Goal: Task Accomplishment & Management: Manage account settings

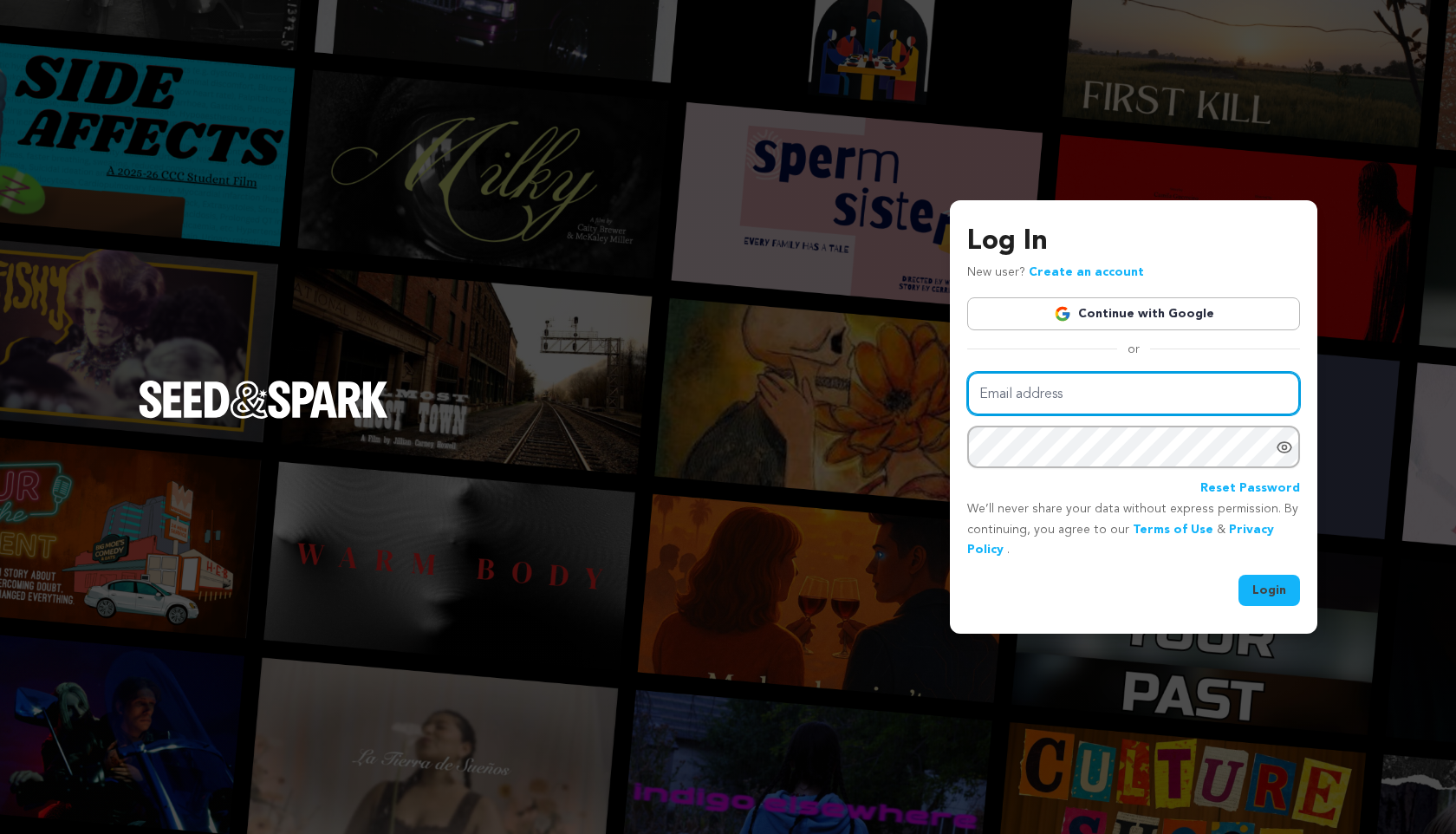
type input "[EMAIL_ADDRESS][DOMAIN_NAME]"
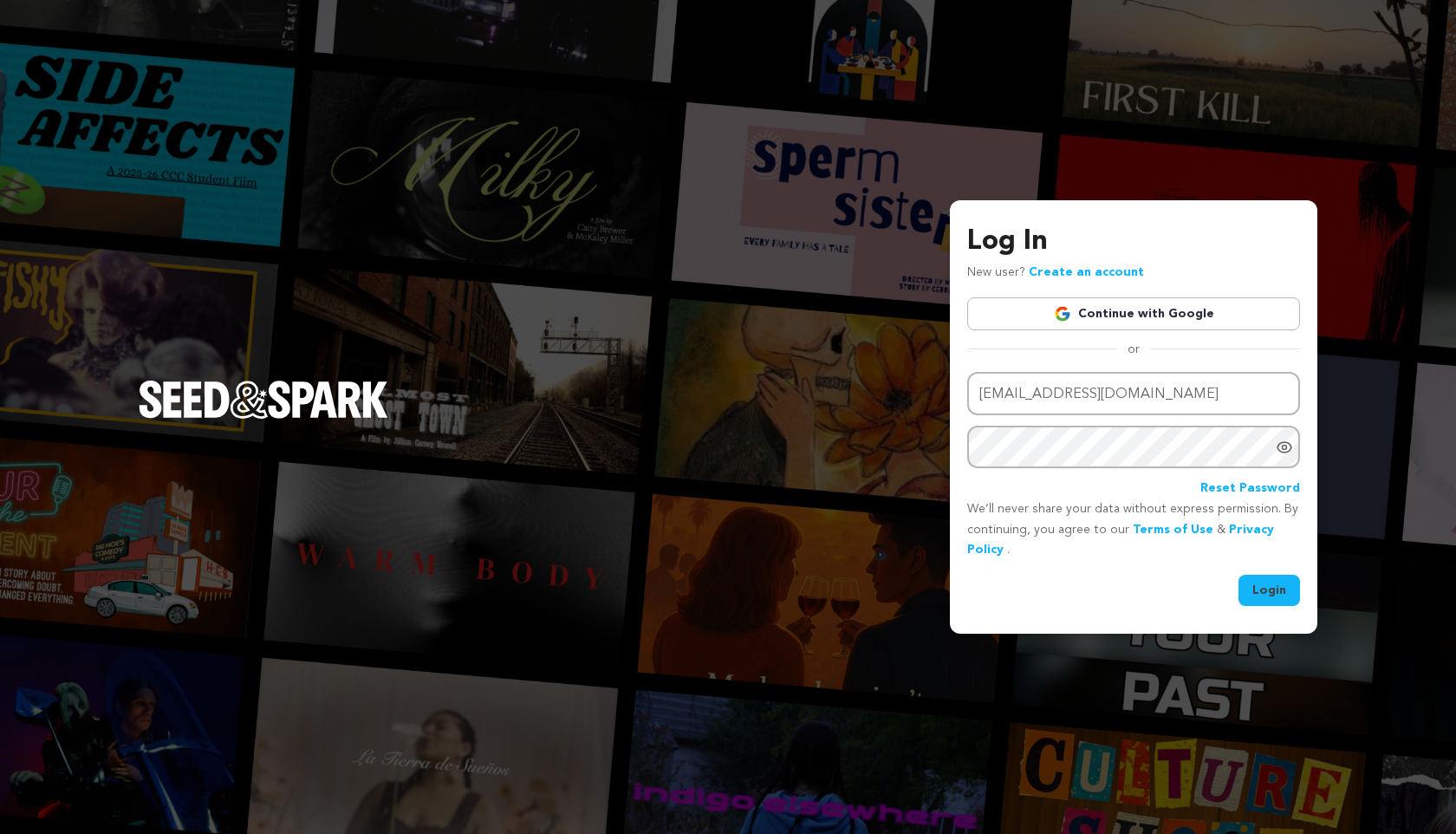
click at [764, 591] on button "Login" at bounding box center [1269, 591] width 61 height 32
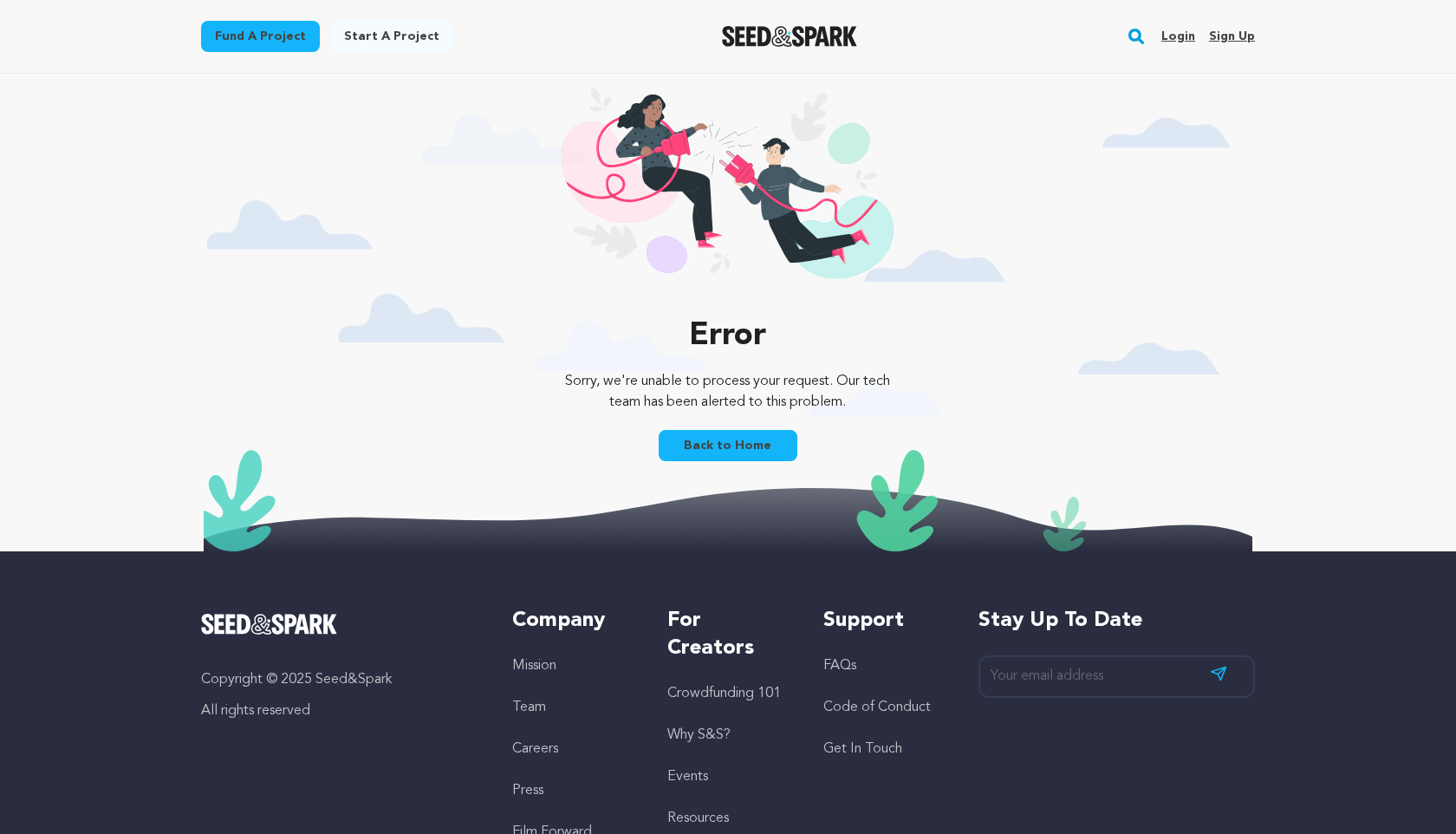
click at [778, 372] on p "Sorry, we're unable to process your request. Our tech team has been alerted to …" at bounding box center [728, 392] width 351 height 41
click at [1176, 34] on link "Login" at bounding box center [1179, 36] width 34 height 28
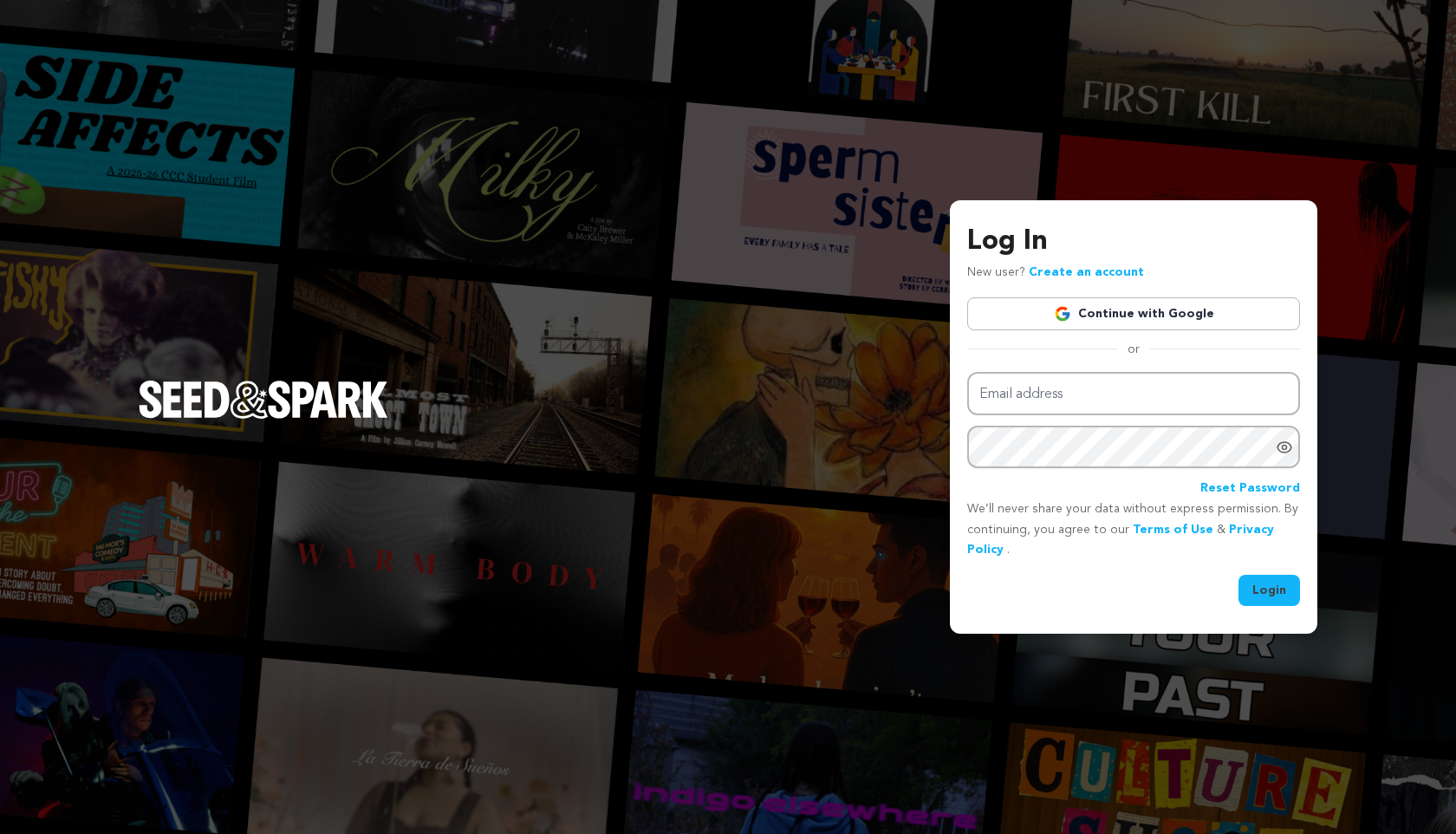
type input "[EMAIL_ADDRESS][DOMAIN_NAME]"
click at [1258, 600] on button "Login" at bounding box center [1269, 591] width 61 height 32
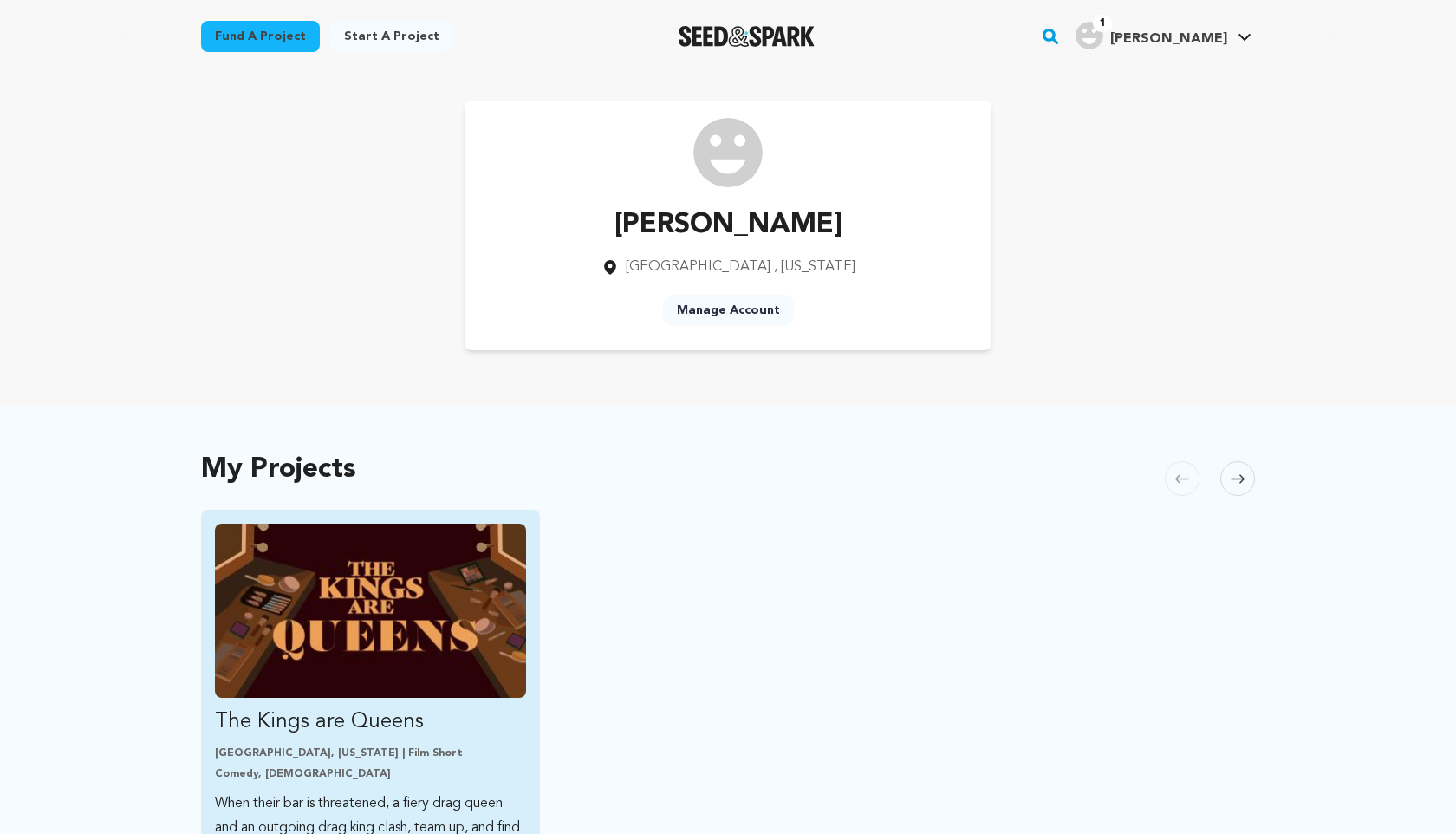
click at [436, 621] on img "Fund The Kings are Queens" at bounding box center [370, 610] width 311 height 174
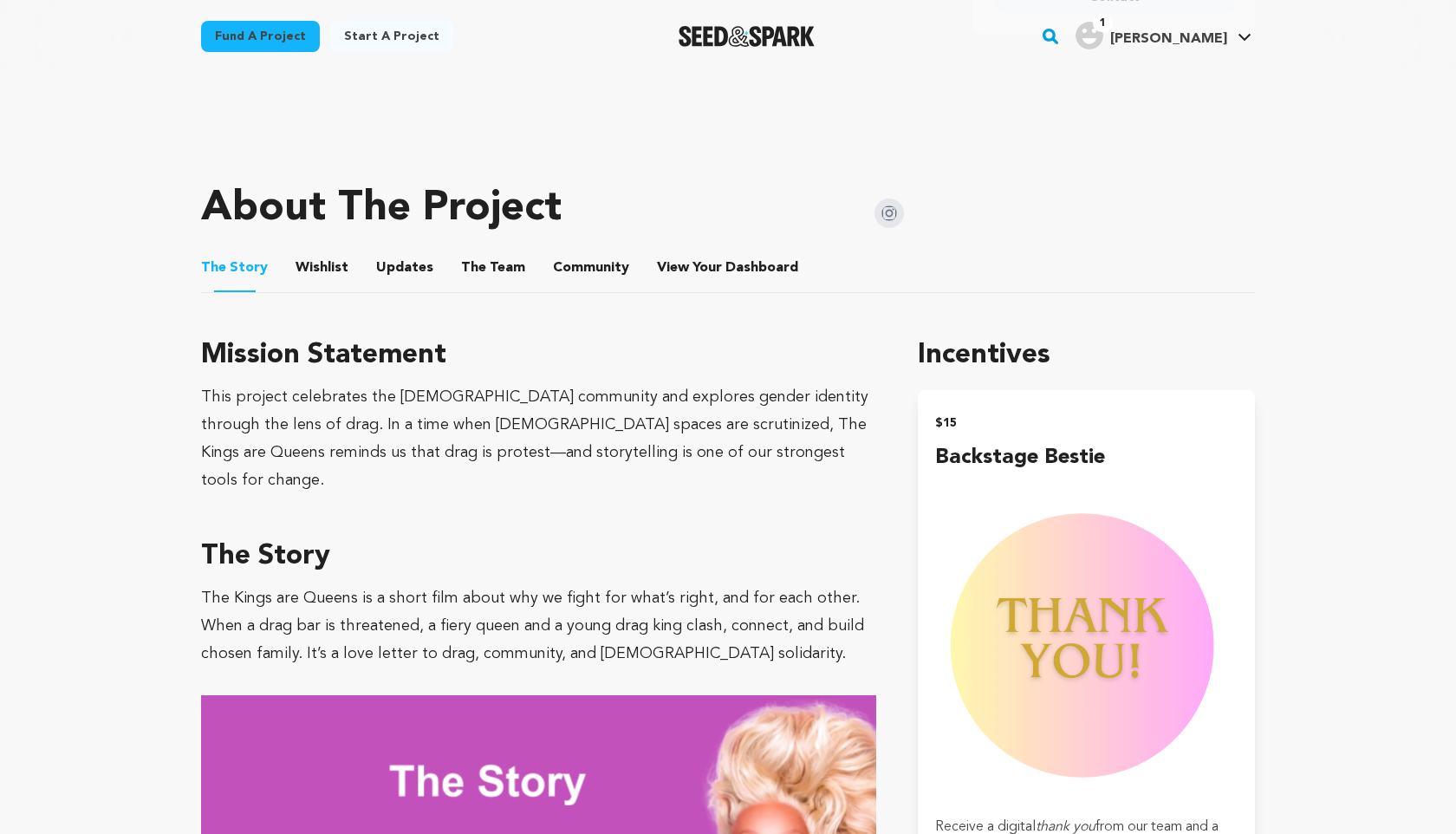
scroll to position [580, 0]
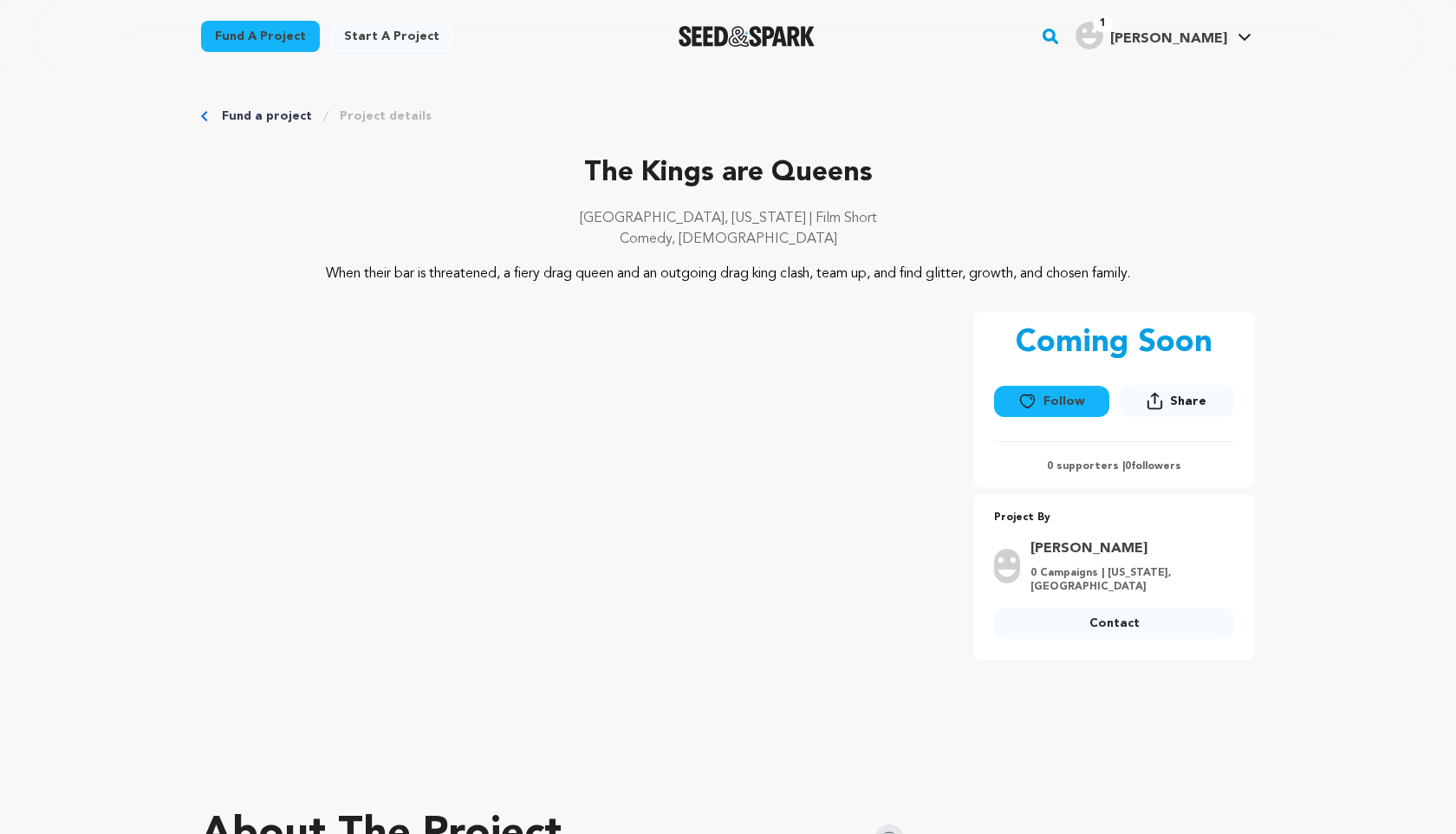
click at [1211, 40] on span "[PERSON_NAME]" at bounding box center [1169, 39] width 117 height 14
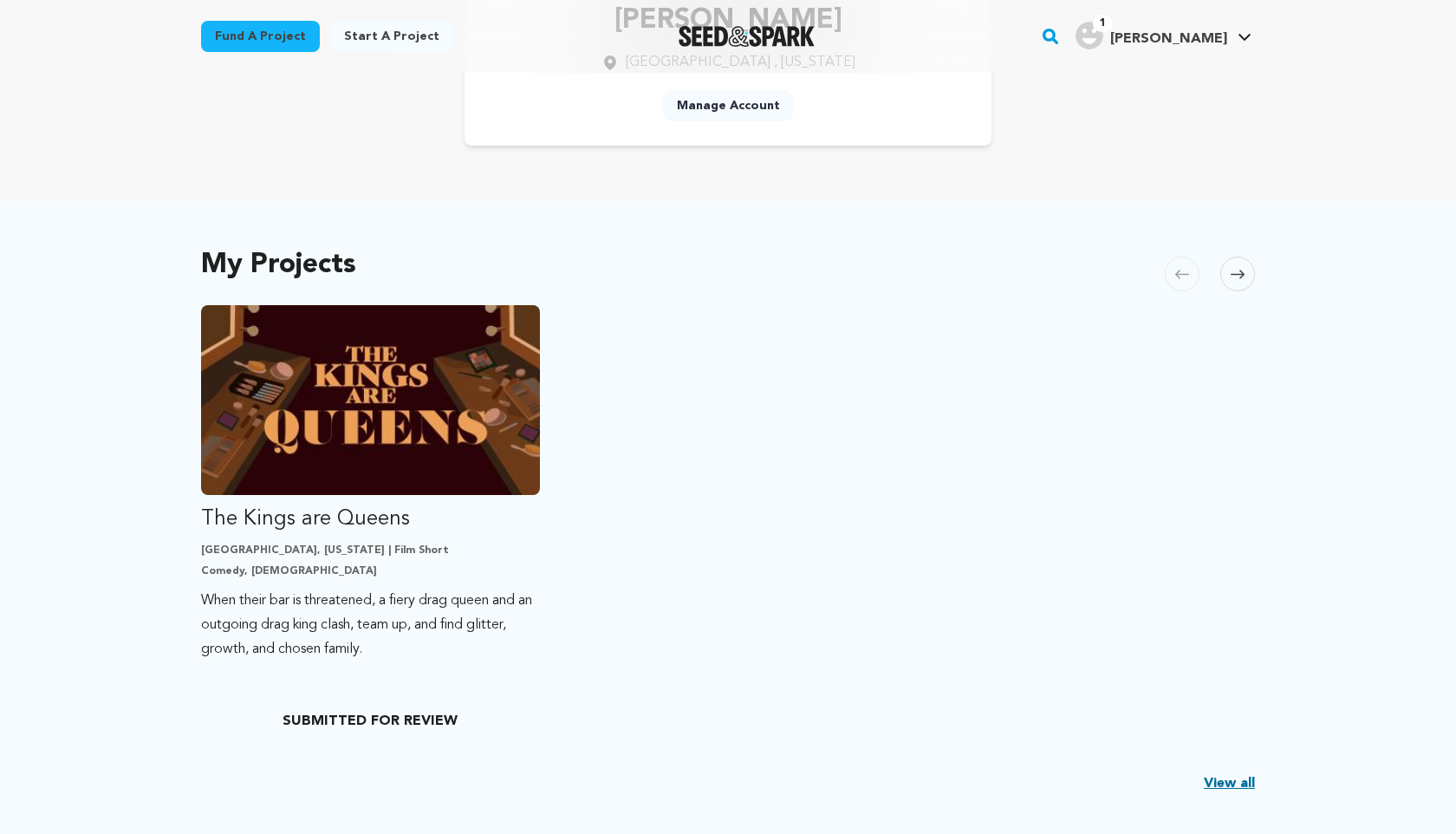
scroll to position [194, 0]
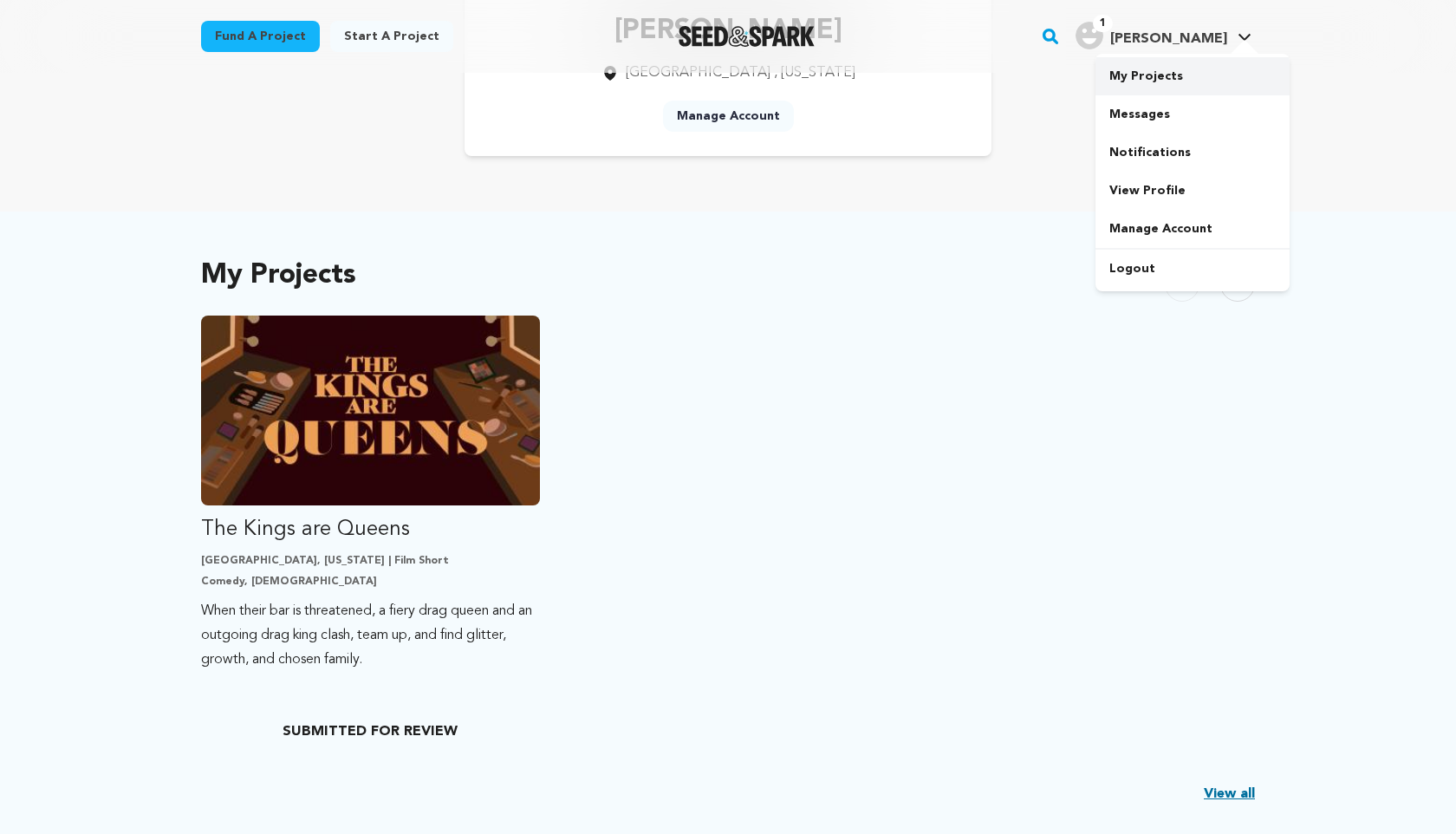
click at [1141, 78] on link "My Projects" at bounding box center [1192, 76] width 194 height 38
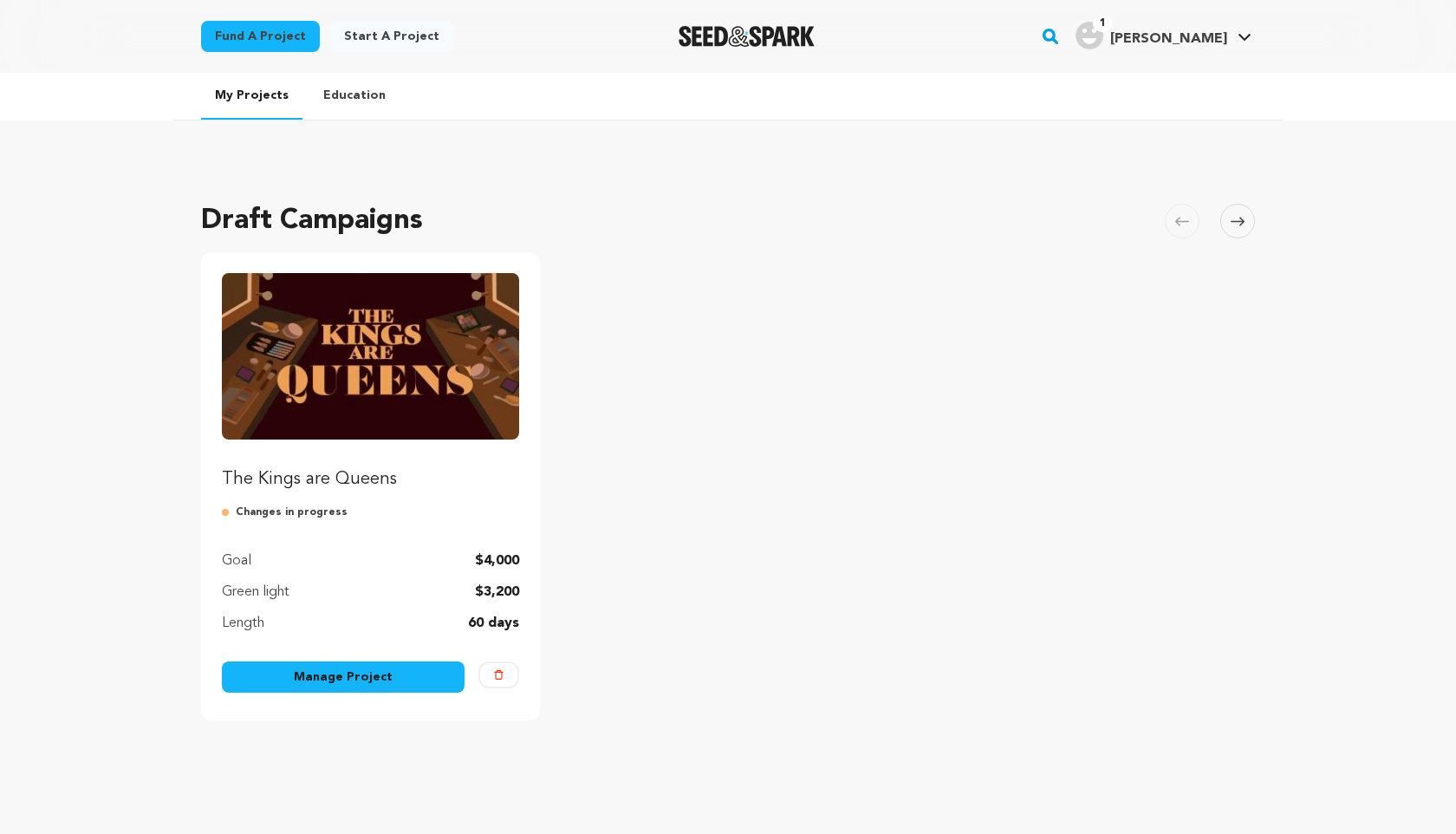
click at [326, 676] on link "Manage Project" at bounding box center [343, 677] width 243 height 32
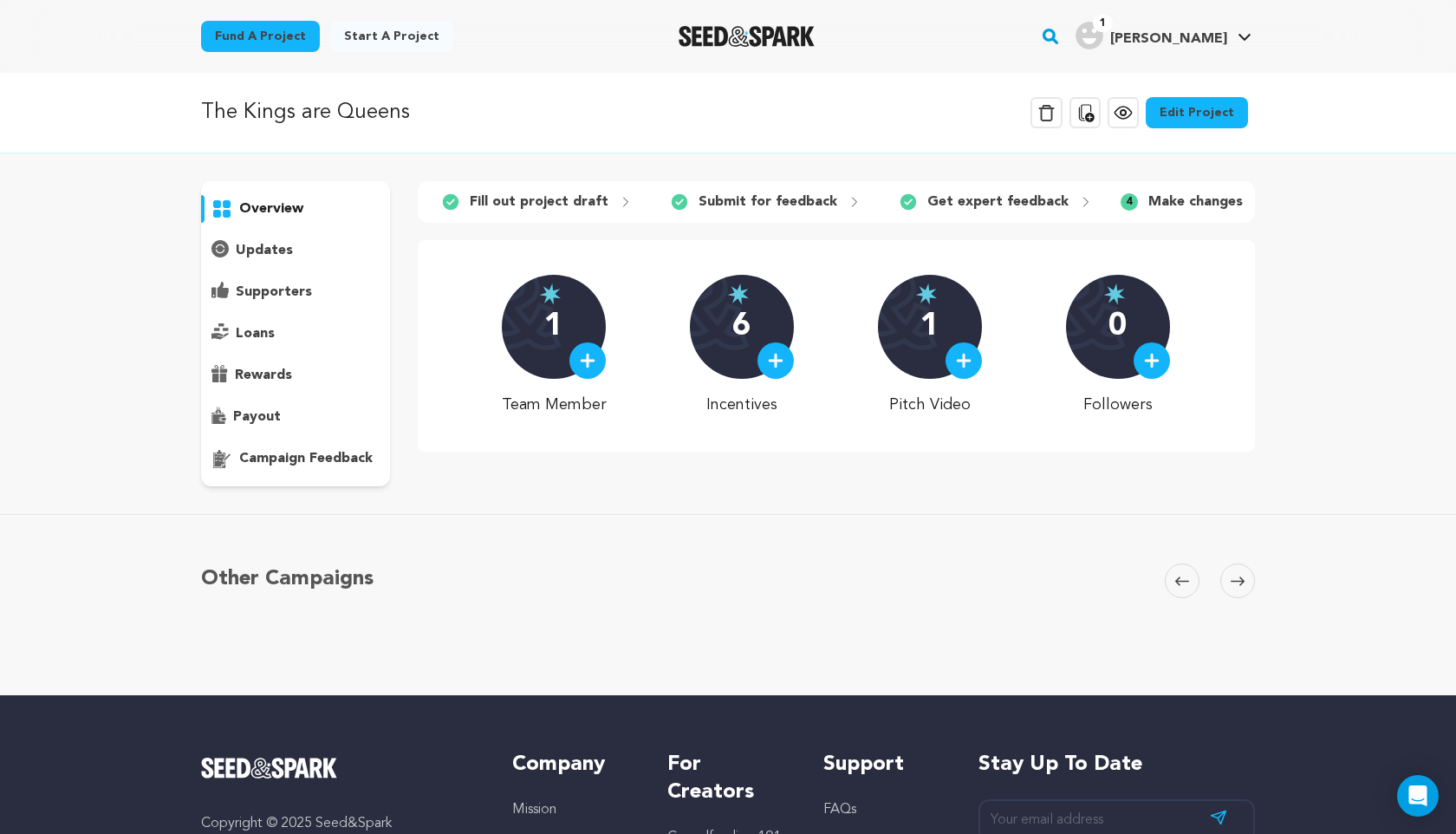
click at [254, 462] on p "campaign feedback" at bounding box center [306, 458] width 133 height 21
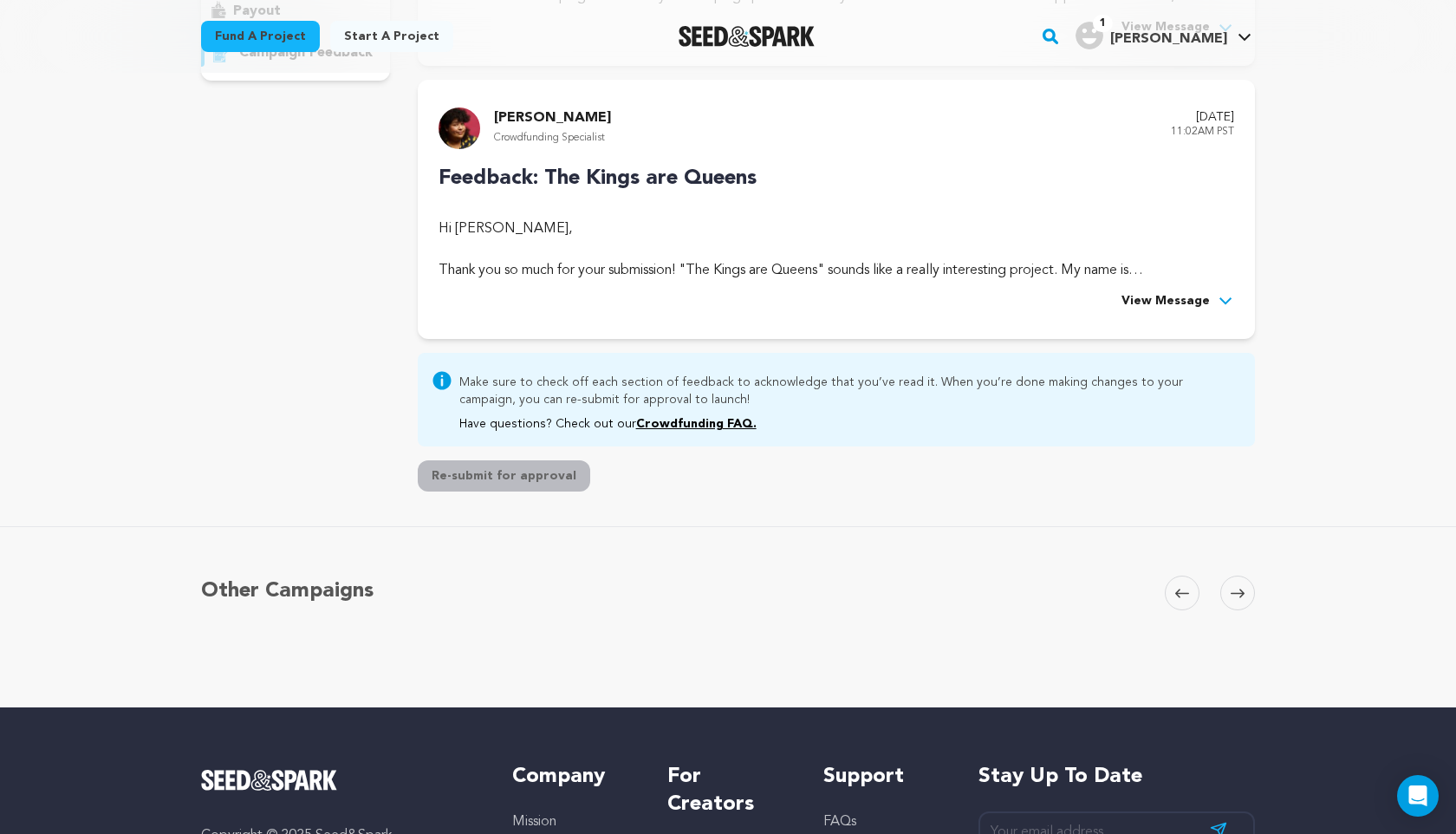
scroll to position [417, 0]
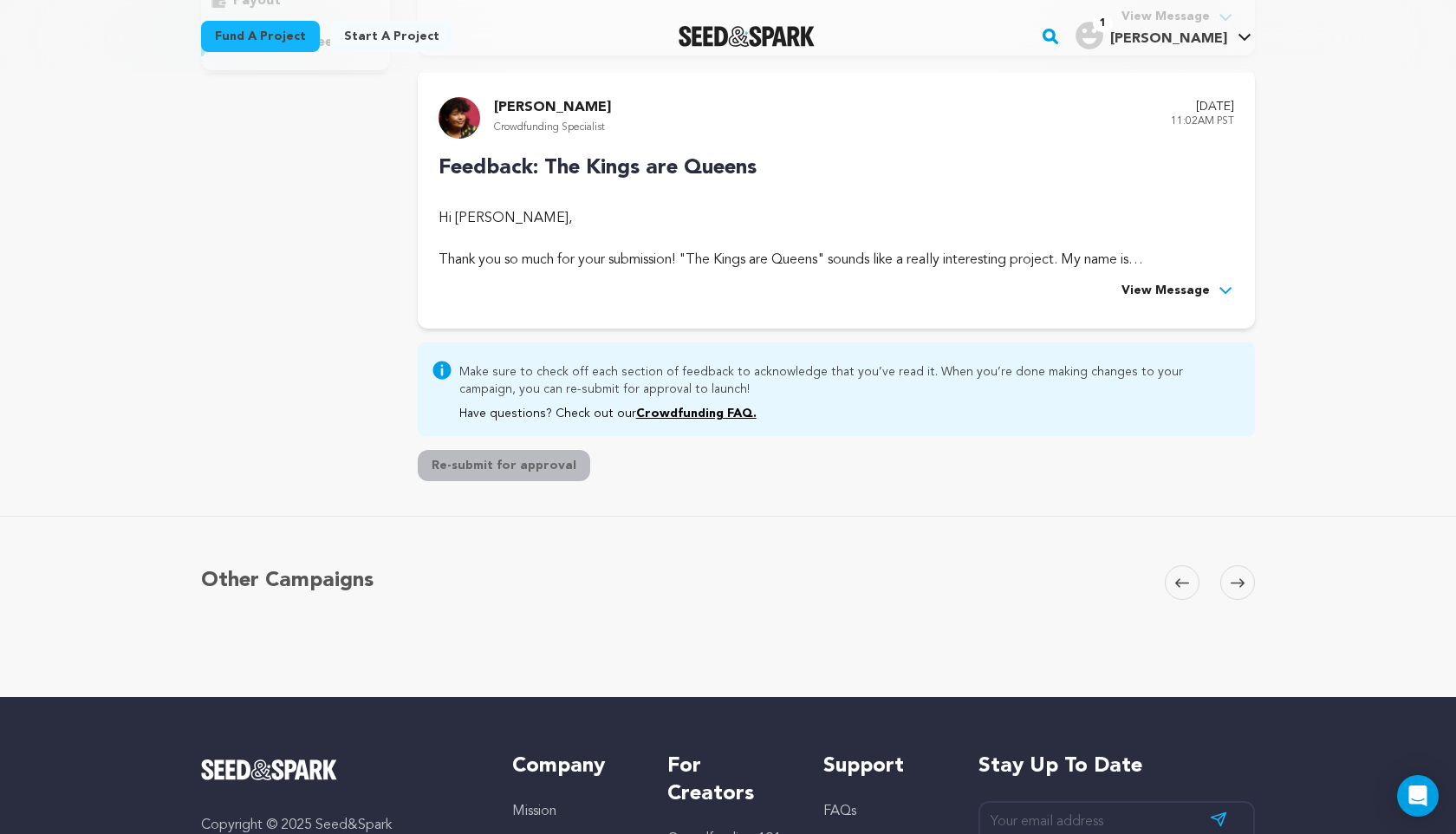
click at [1184, 289] on span "View Message" at bounding box center [1166, 291] width 88 height 21
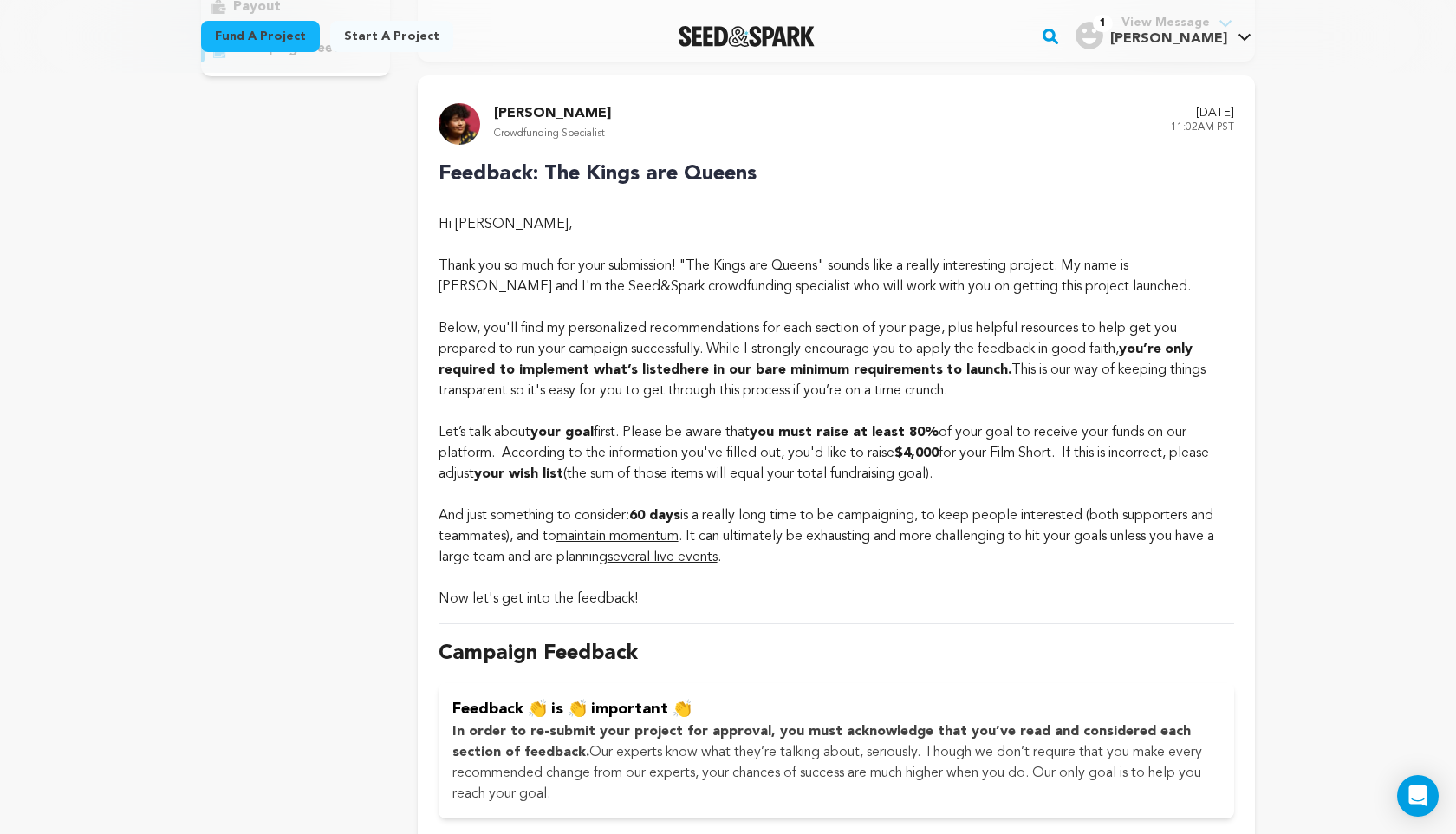
scroll to position [0, 0]
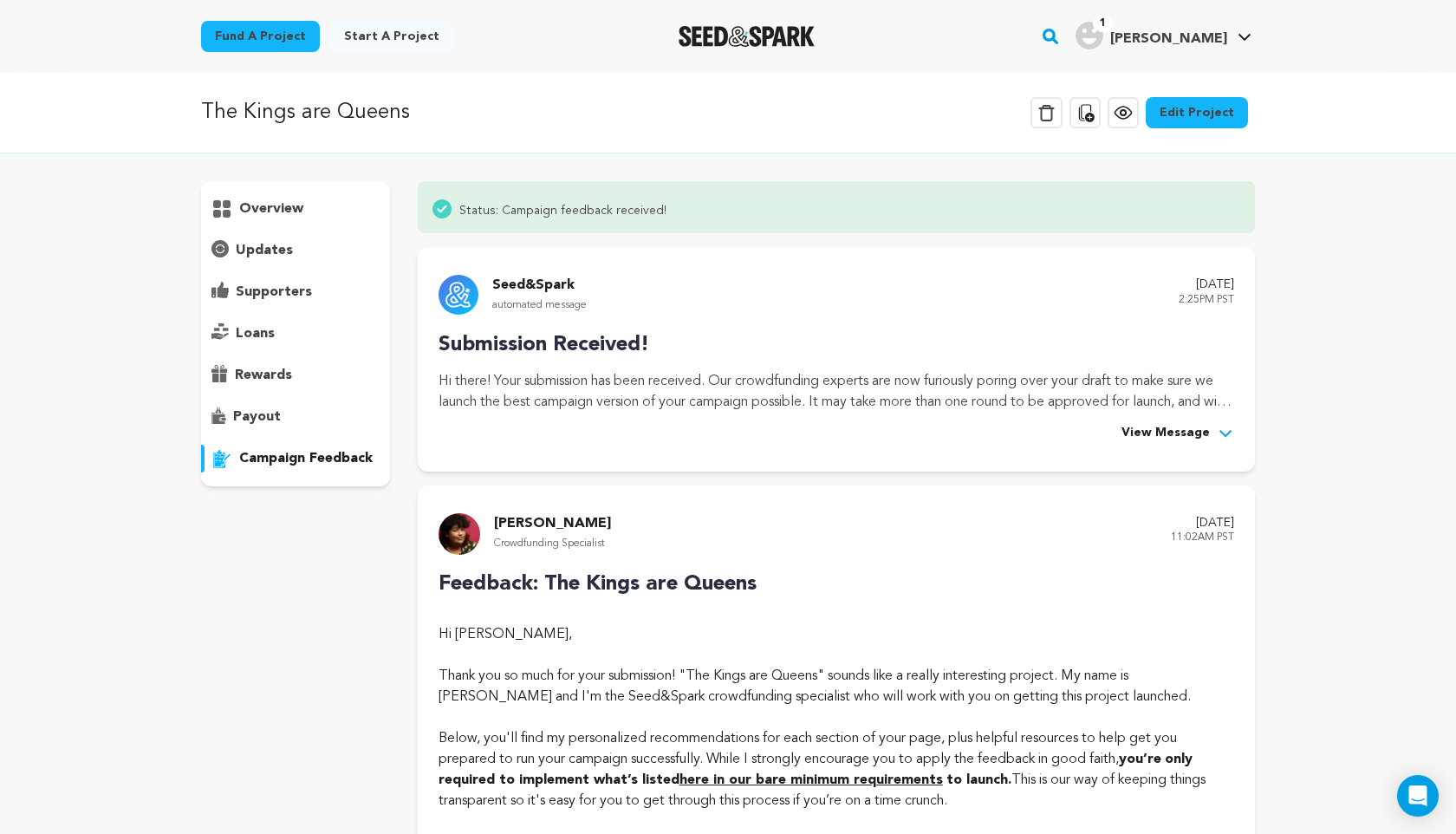
click at [1206, 115] on link "Edit Project" at bounding box center [1196, 113] width 102 height 32
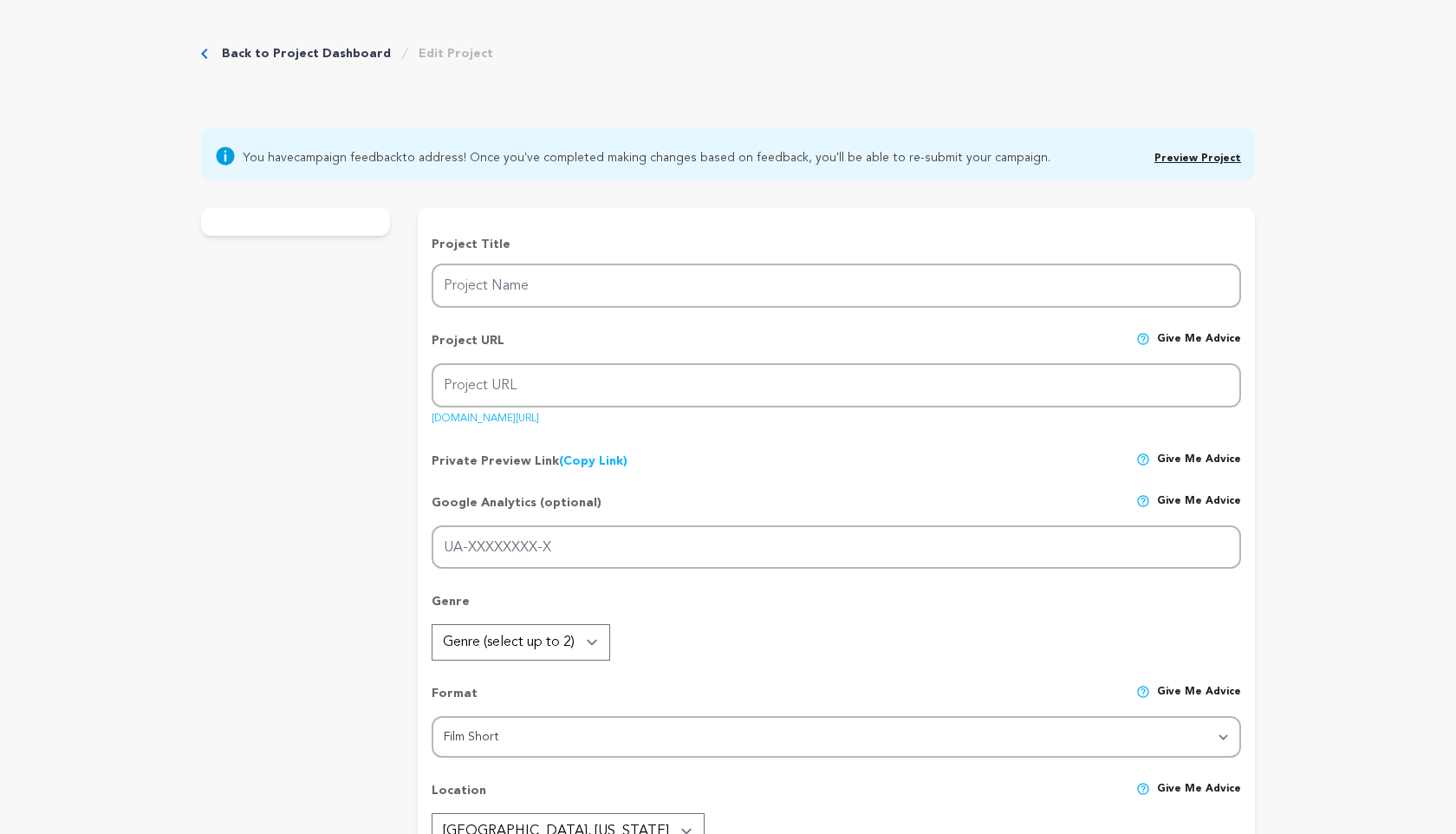
type input "The Kings are Queens"
type input "the-kings-are-[GEOGRAPHIC_DATA]"
type input "When their bar is threatened, a fiery drag queen and an outgoing drag king clas…"
type textarea "When their bar is threatened, a fiery drag queen and an outgoing drag king clas…"
type textarea "This project celebrates the [DEMOGRAPHIC_DATA] community and explores gender id…"
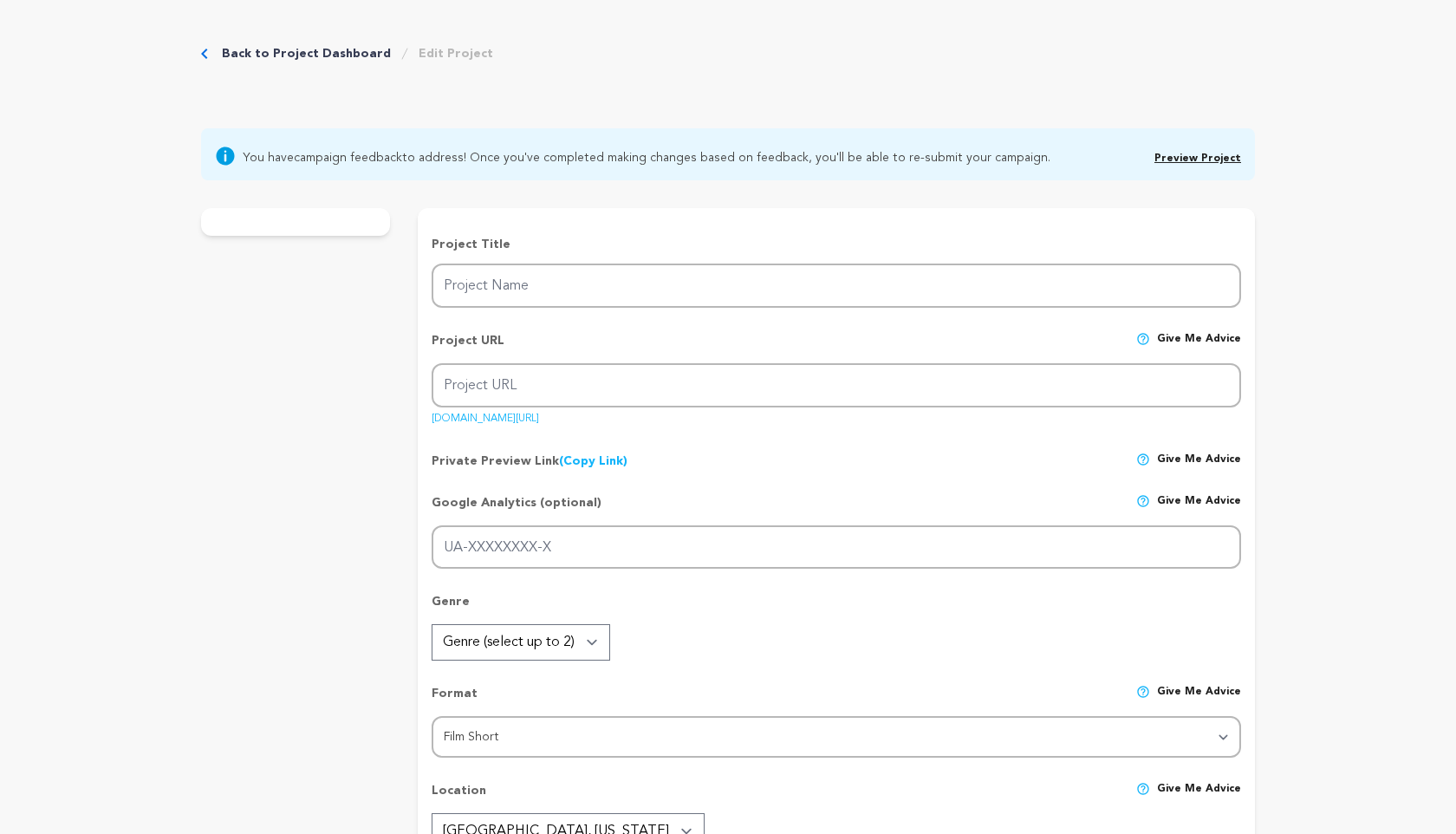
radio input "true"
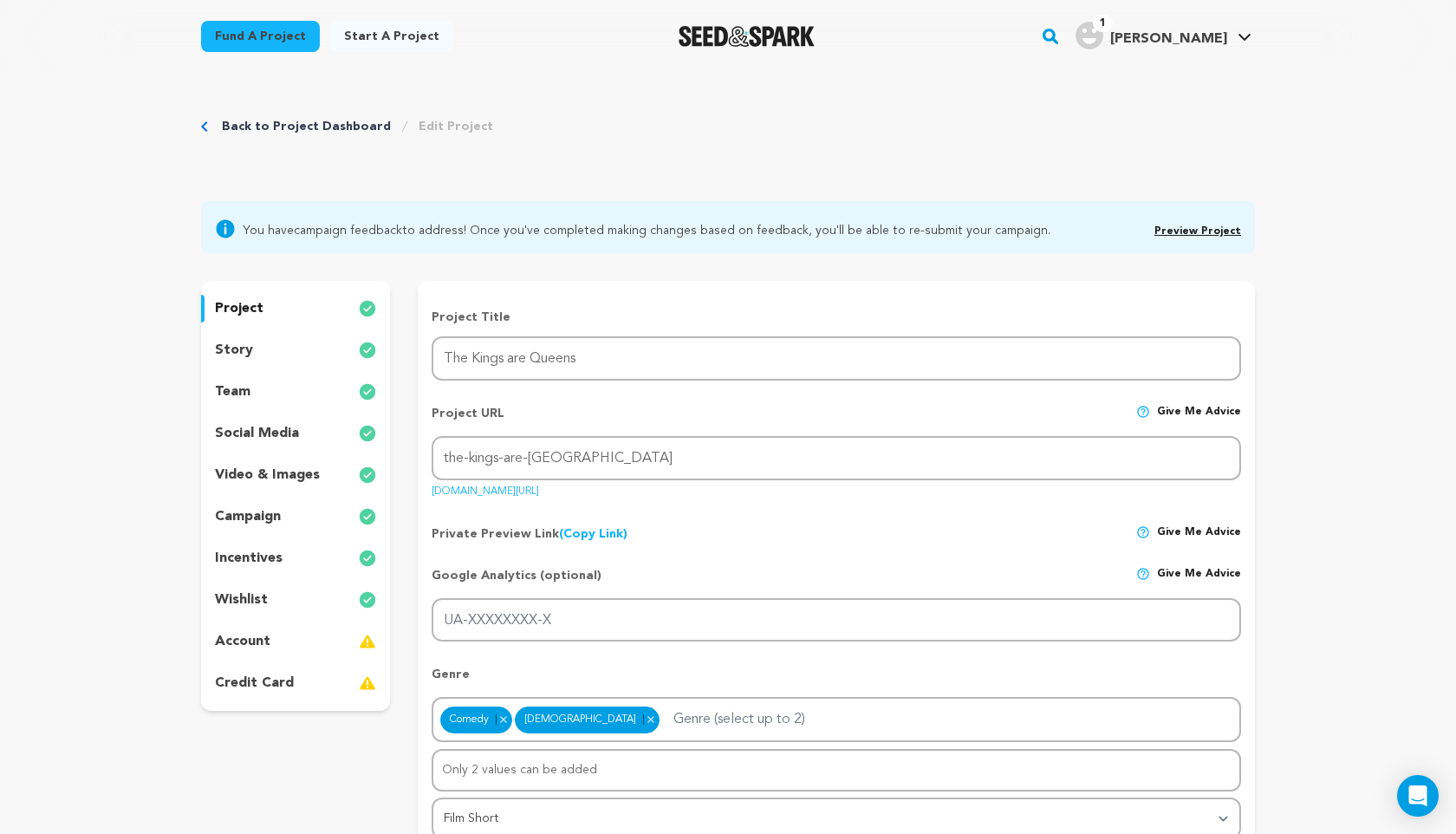
click at [237, 358] on p "story" at bounding box center [234, 350] width 38 height 21
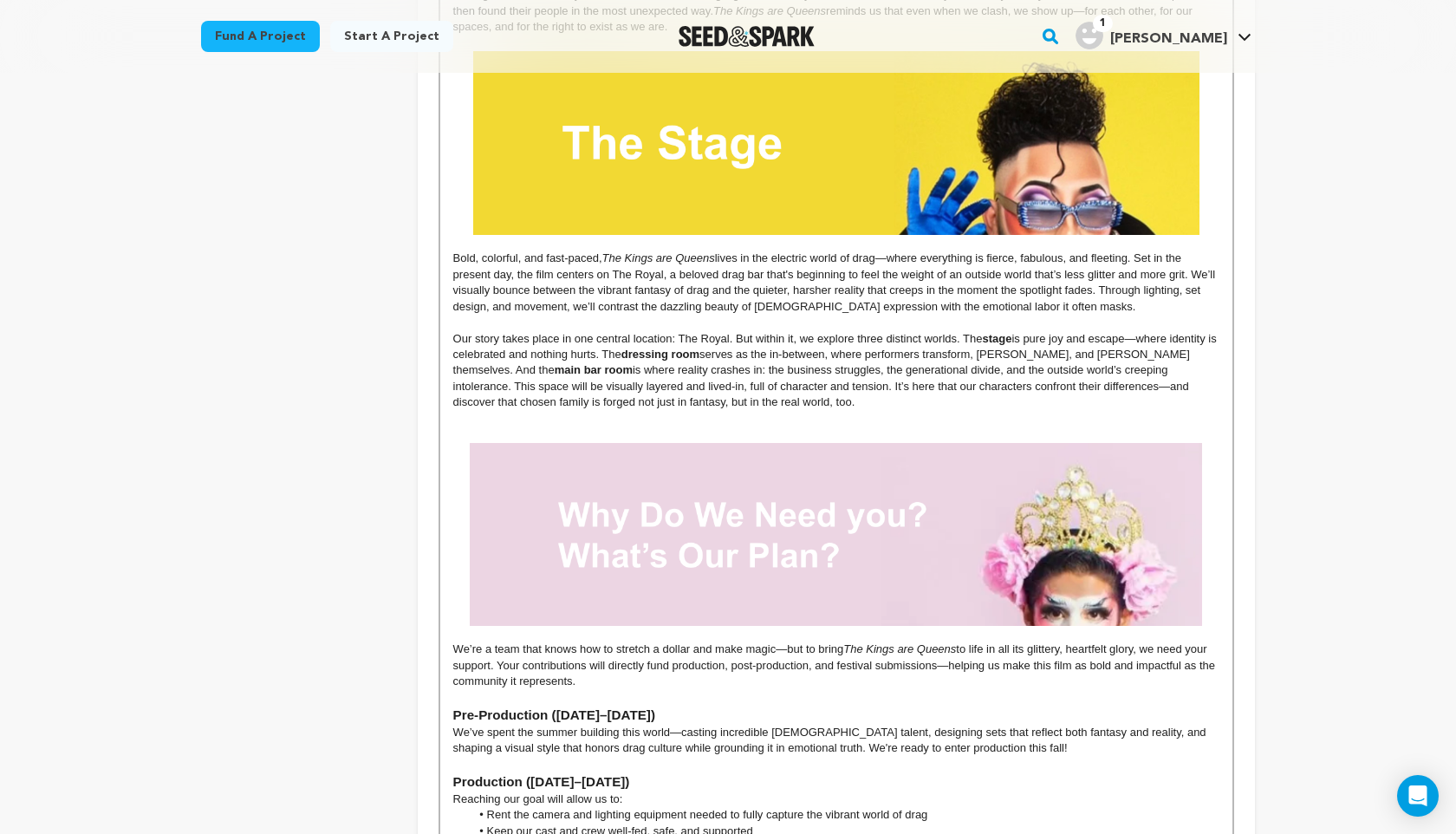
scroll to position [1099, 0]
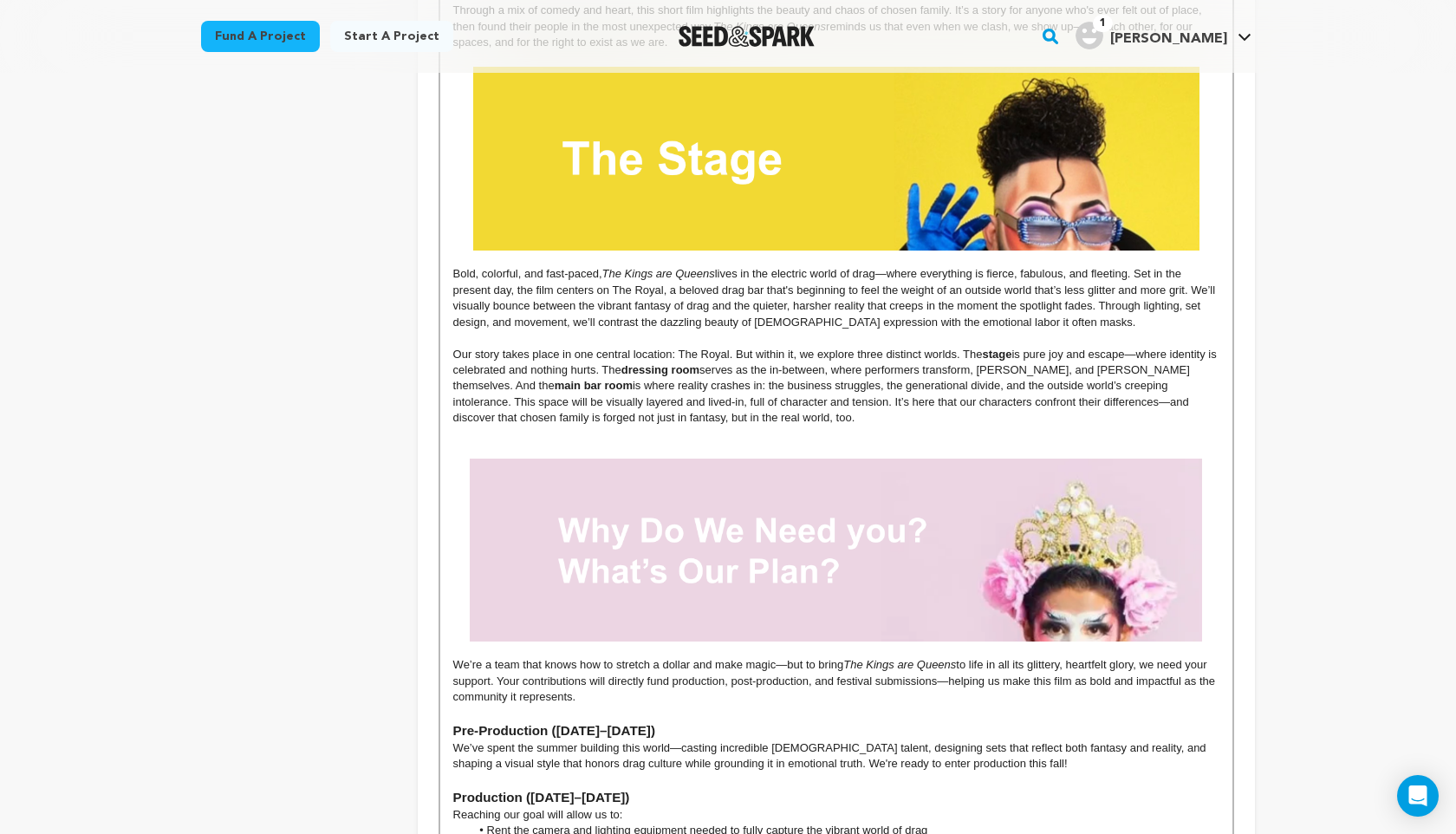
click at [715, 419] on p "Our story takes place in one central location: The Royal. But within it, we exp…" at bounding box center [837, 387] width 766 height 79
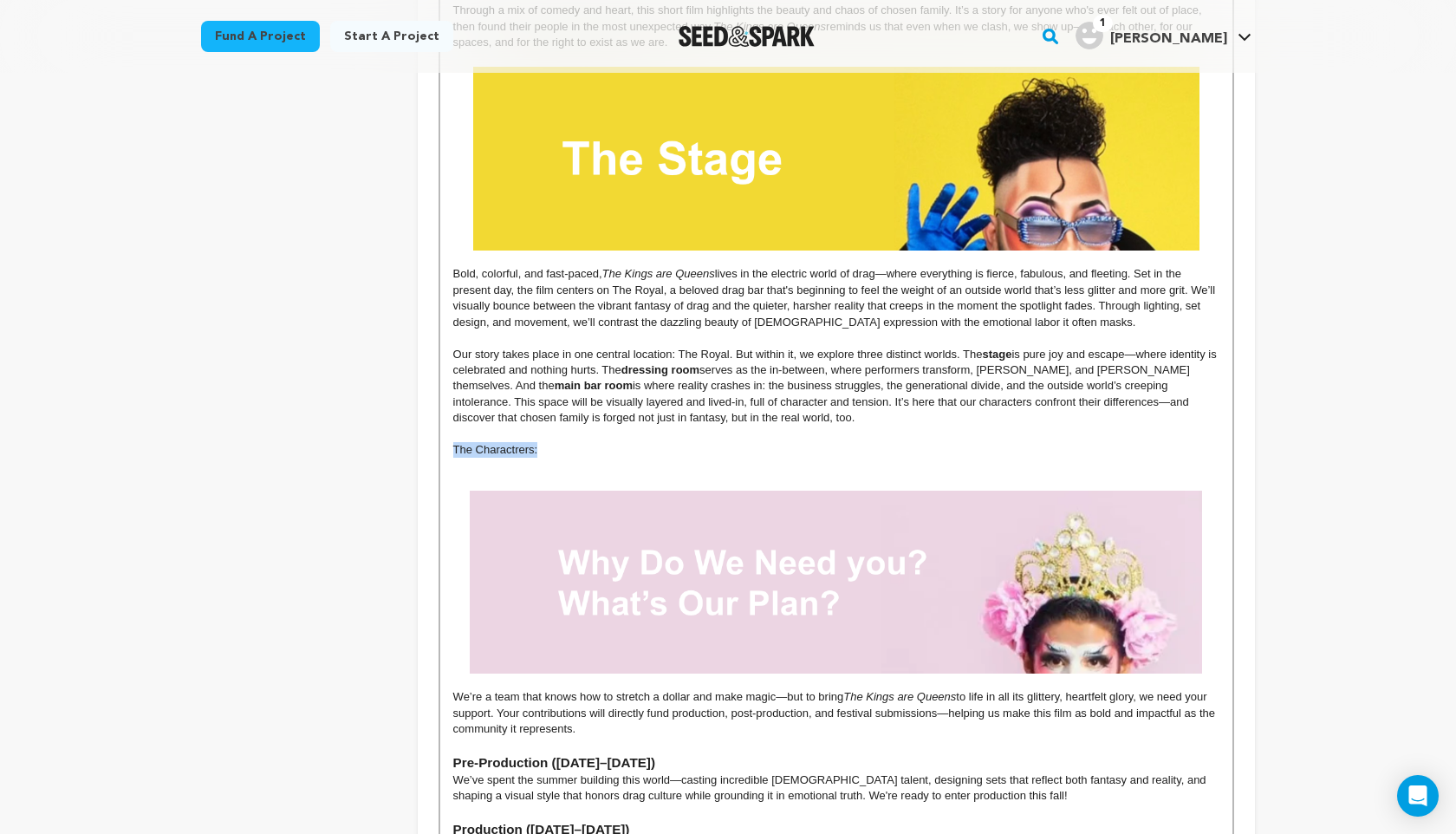
drag, startPoint x: 554, startPoint y: 454, endPoint x: 434, endPoint y: 450, distance: 120.1
click at [434, 450] on div "Tell your audience about this project This is what people will see when they sc…" at bounding box center [836, 694] width 838 height 3026
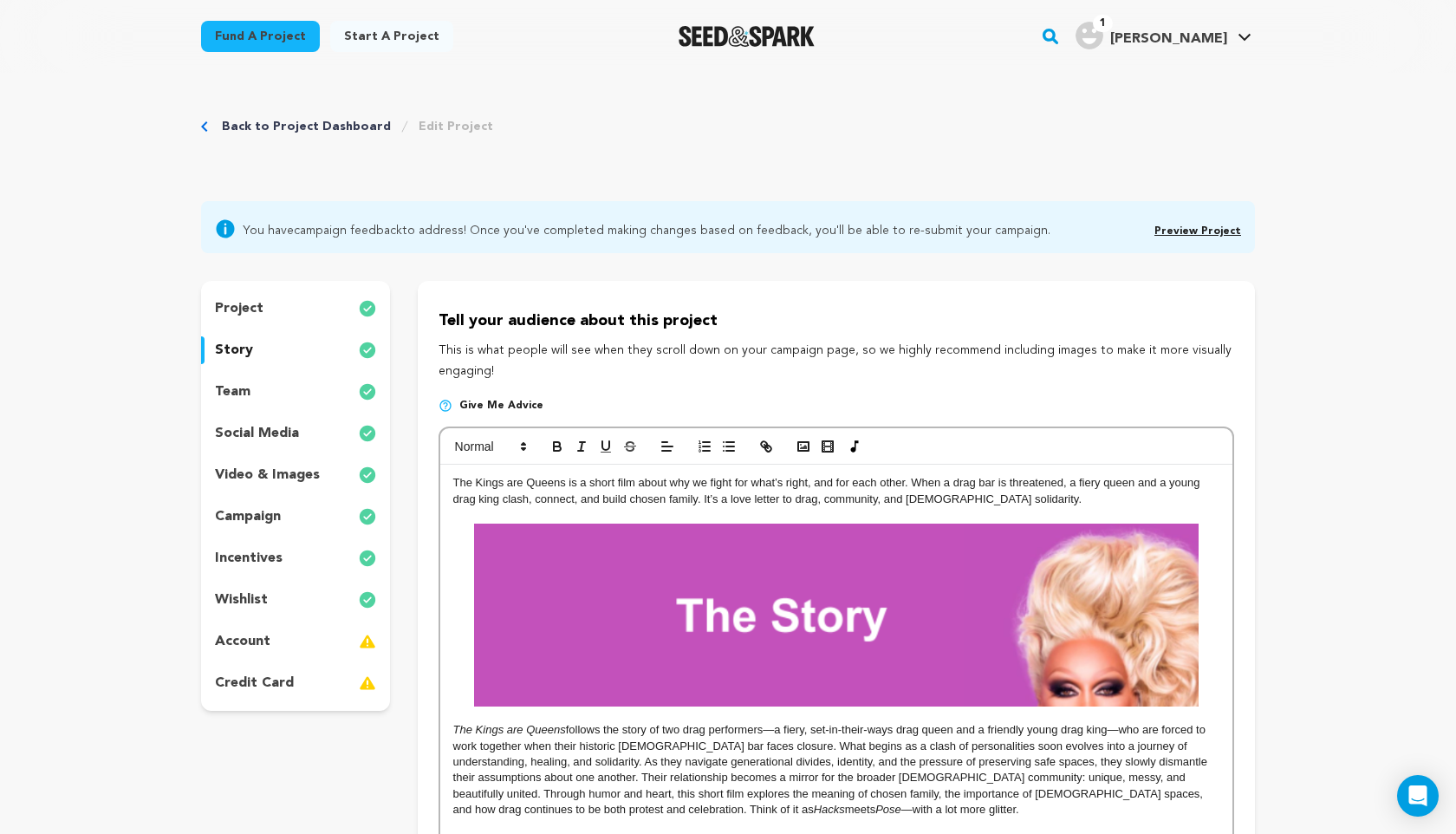
scroll to position [162, 0]
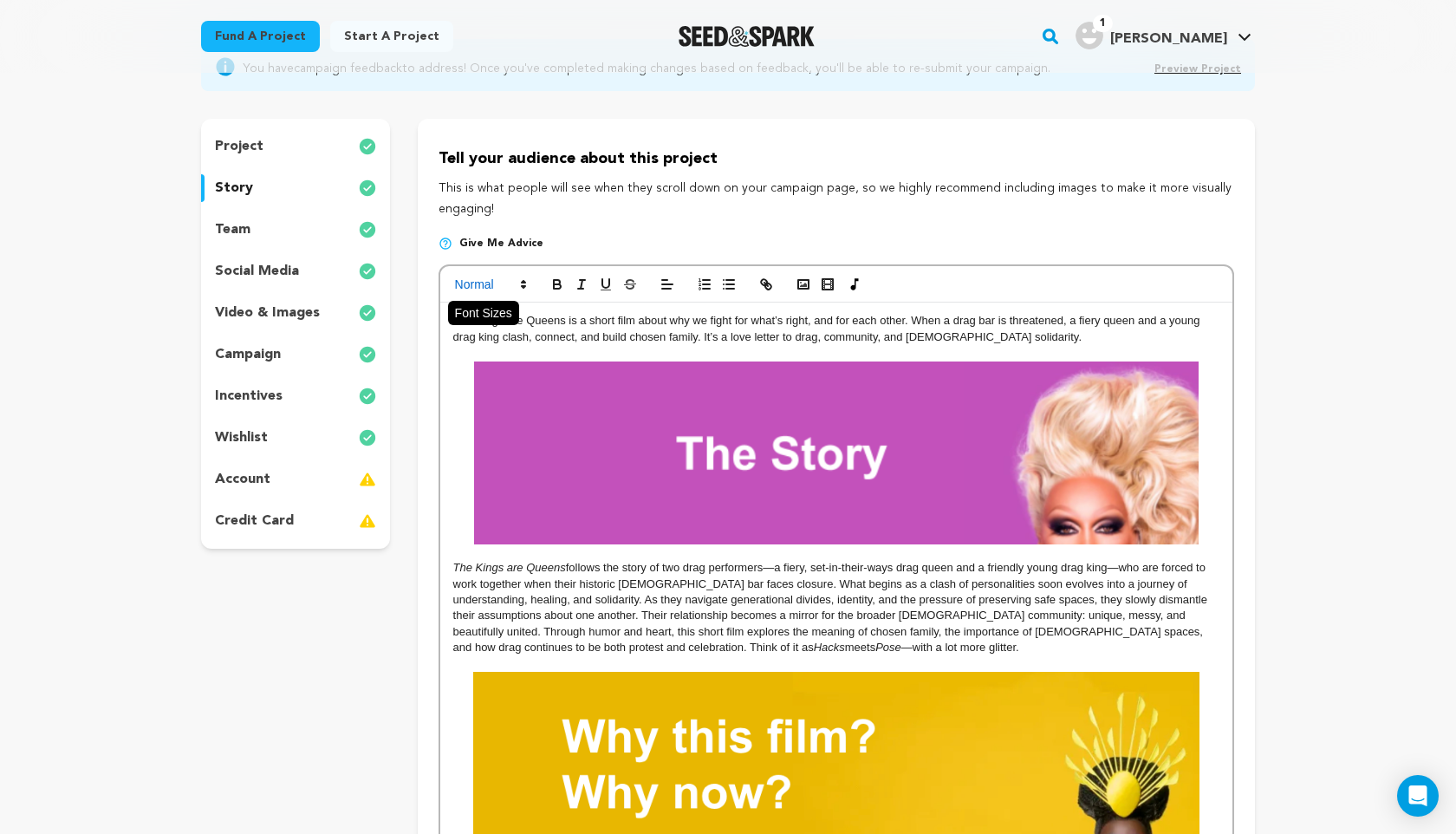
click at [520, 282] on icon at bounding box center [523, 284] width 15 height 15
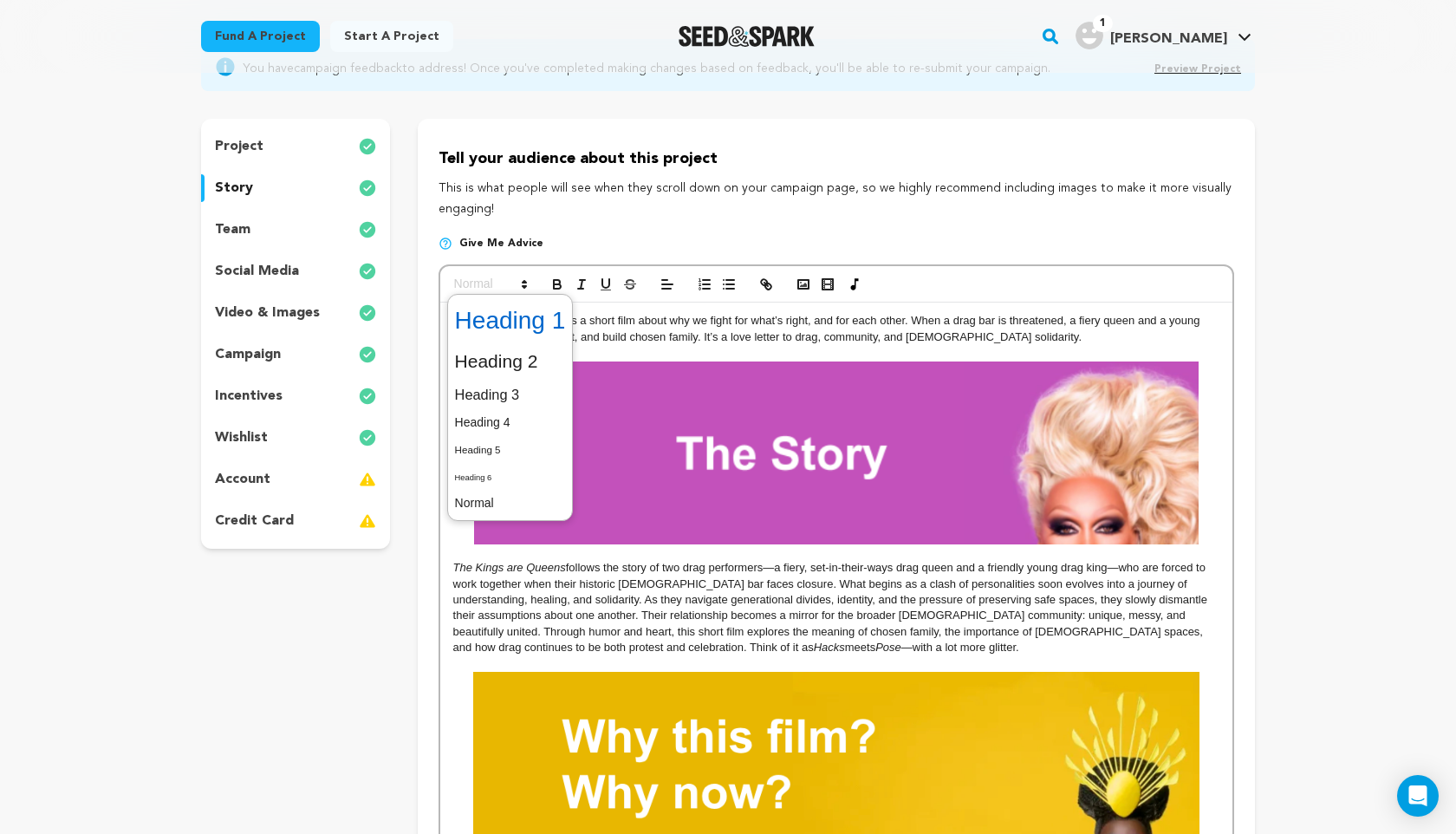
click at [520, 322] on span at bounding box center [510, 321] width 111 height 45
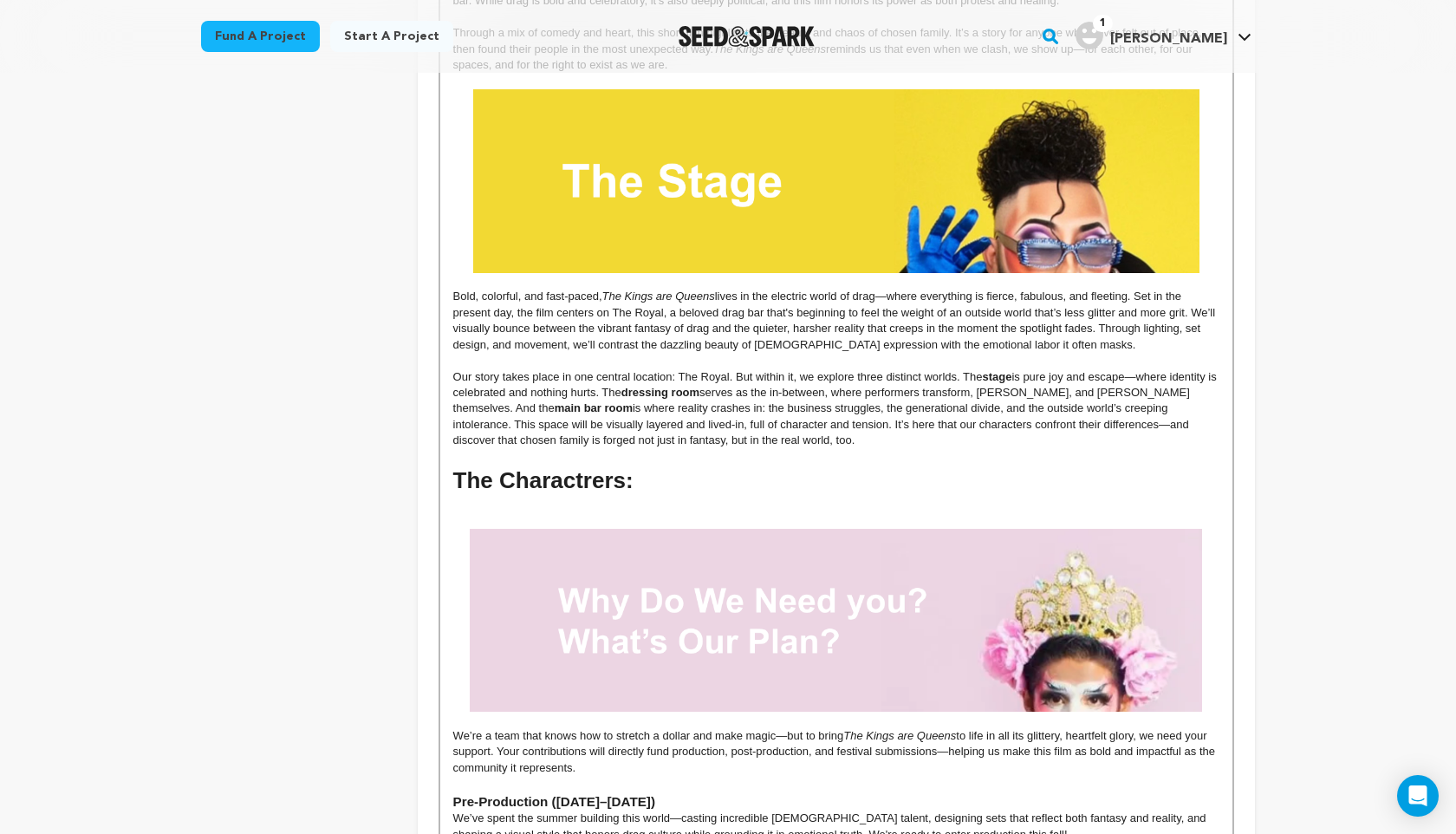
scroll to position [1082, 0]
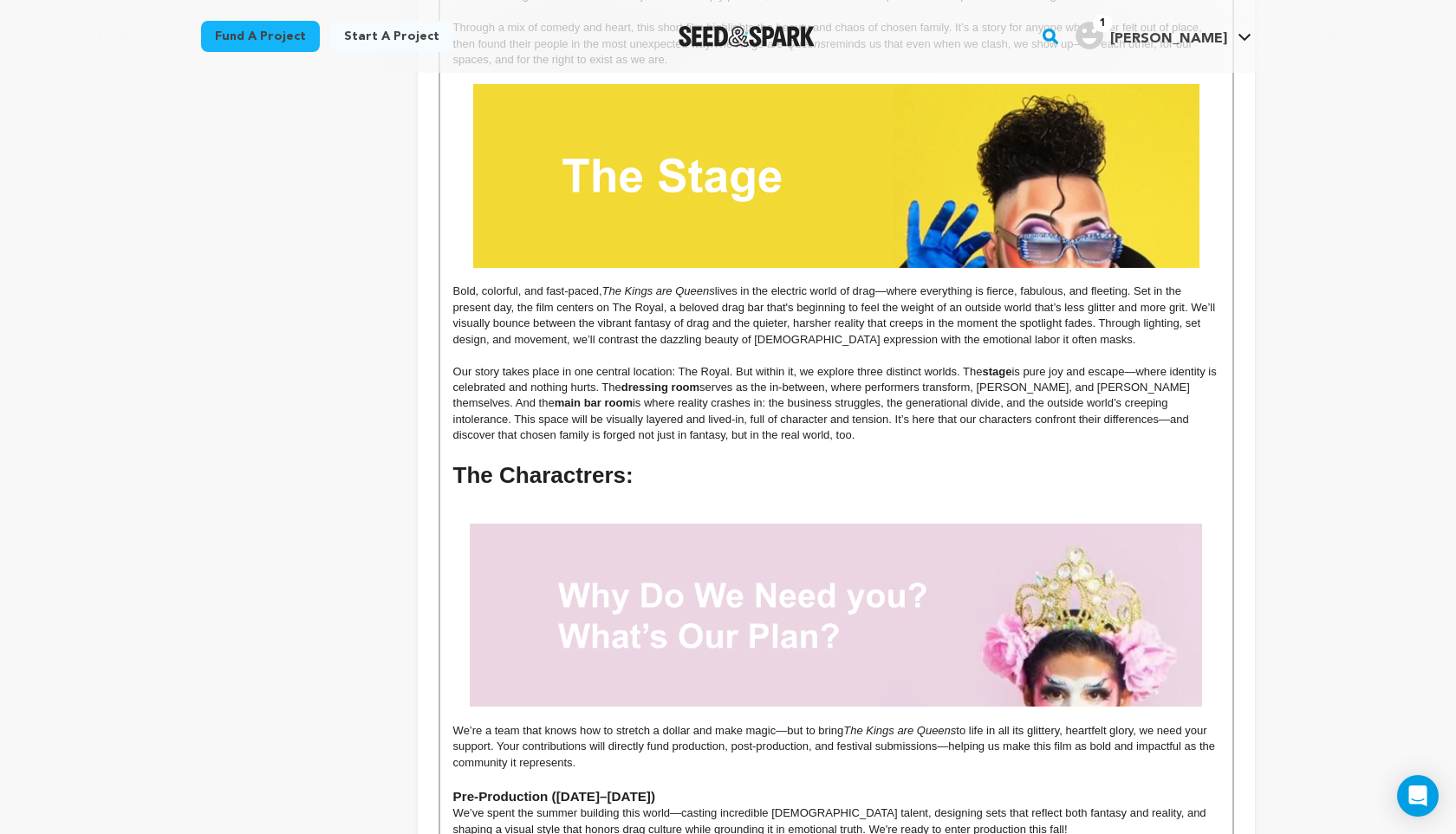
click at [597, 492] on p at bounding box center [837, 499] width 766 height 15
click at [566, 475] on h1 "The Charactrers:" at bounding box center [837, 476] width 766 height 32
click at [669, 476] on h1 "The Characters:" at bounding box center [837, 476] width 766 height 32
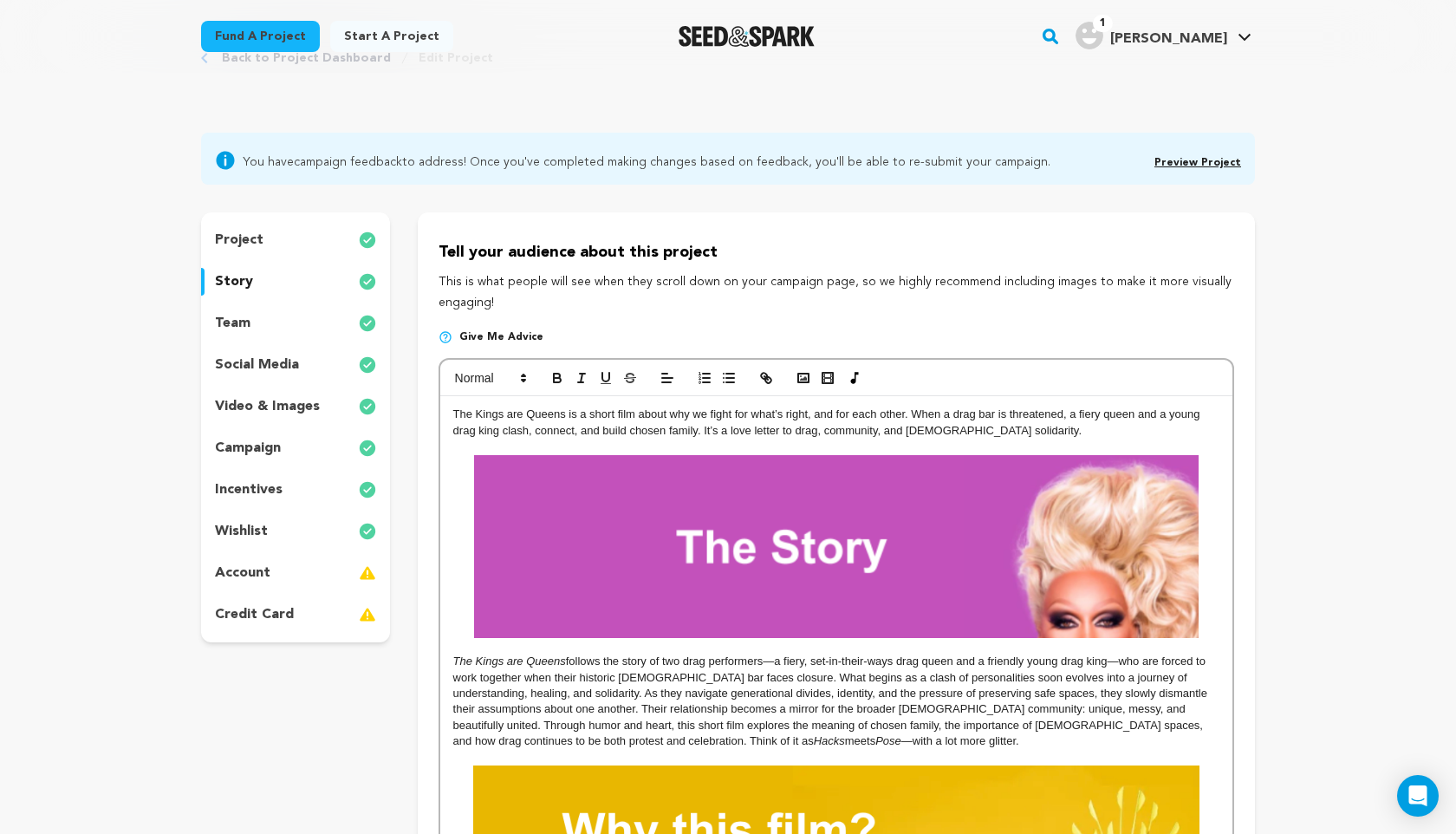
scroll to position [68, 0]
click at [808, 378] on rect "button" at bounding box center [804, 379] width 11 height 9
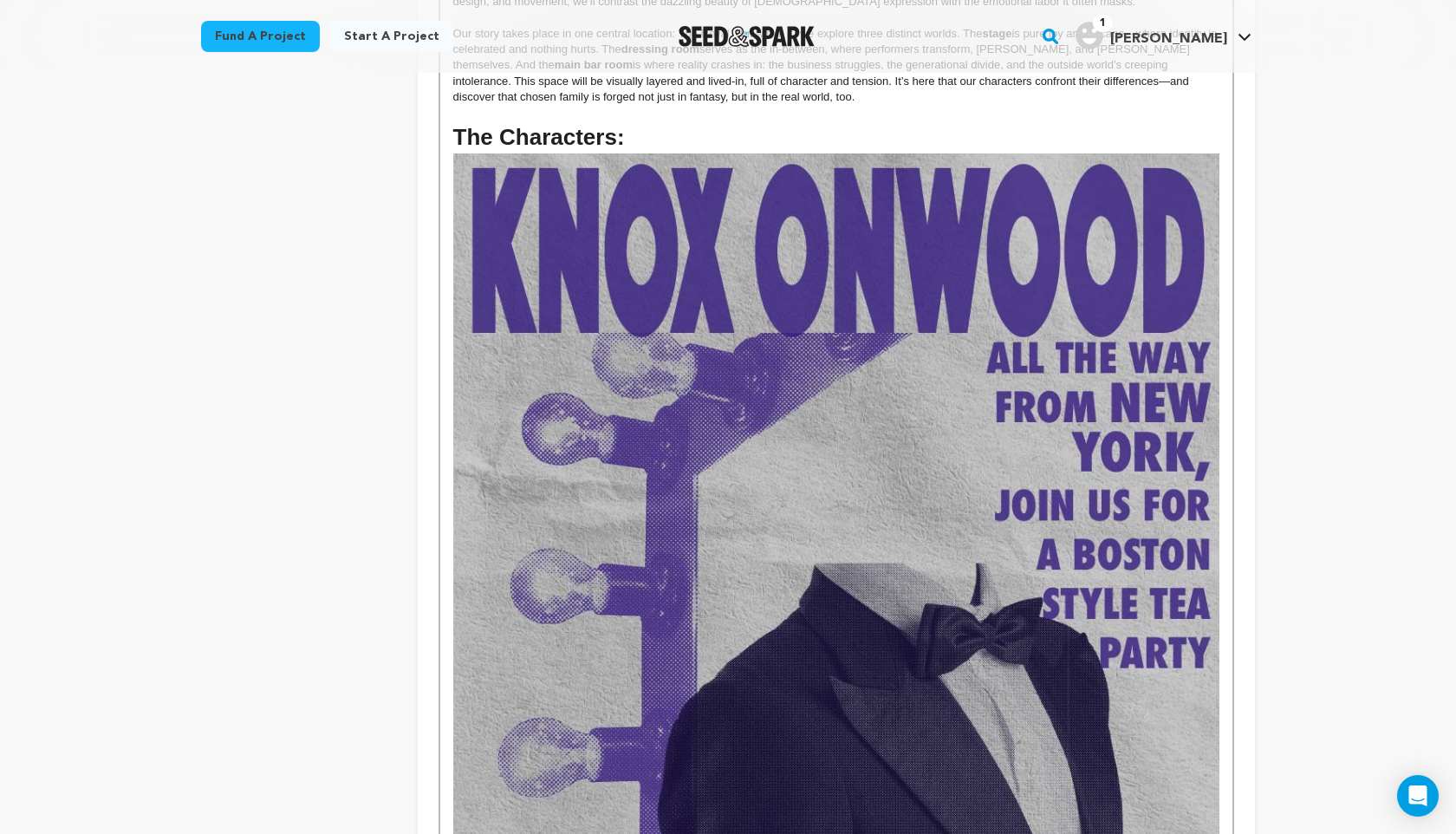
scroll to position [1435, 0]
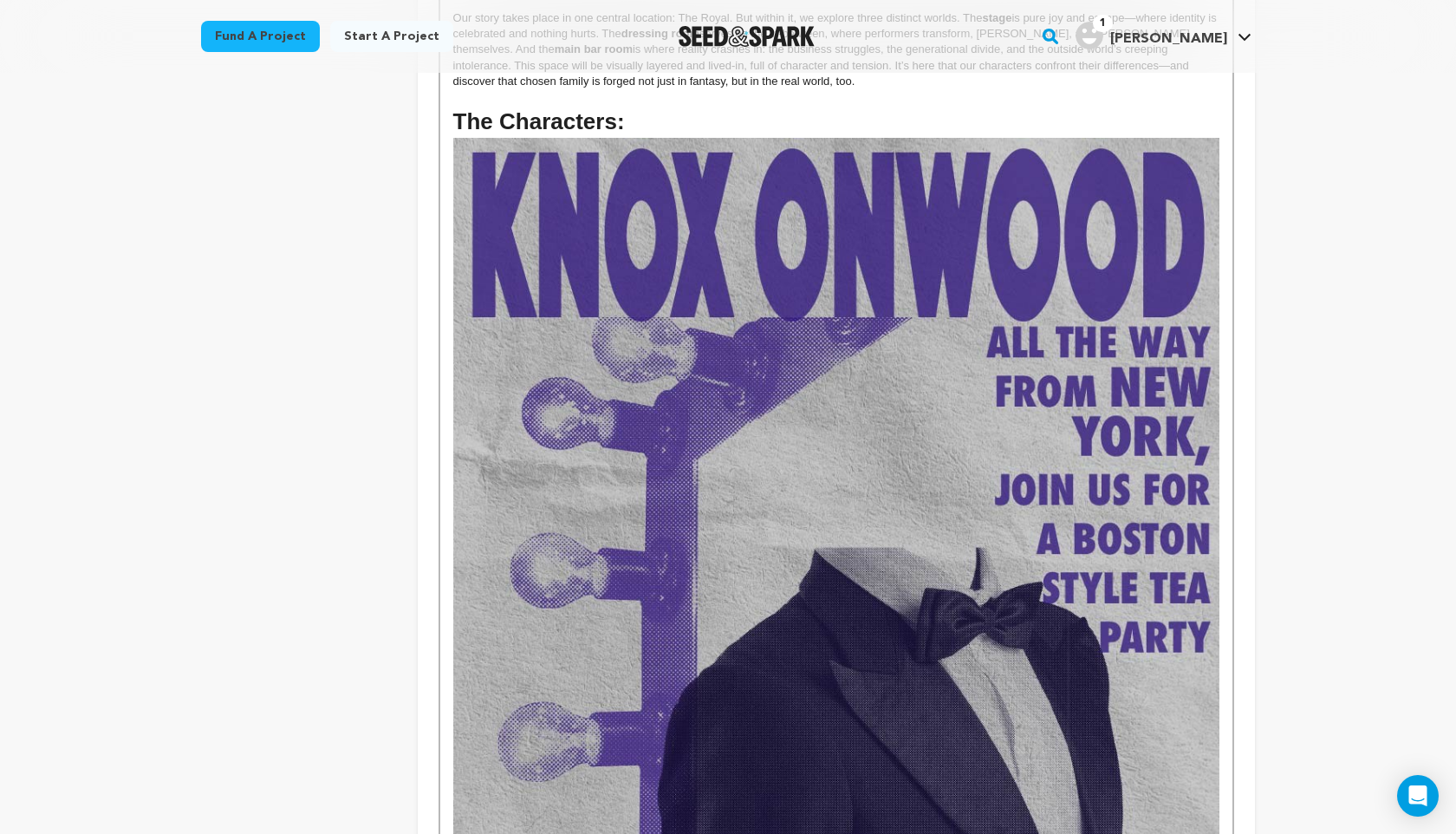
click at [755, 451] on img at bounding box center [837, 698] width 766 height 1121
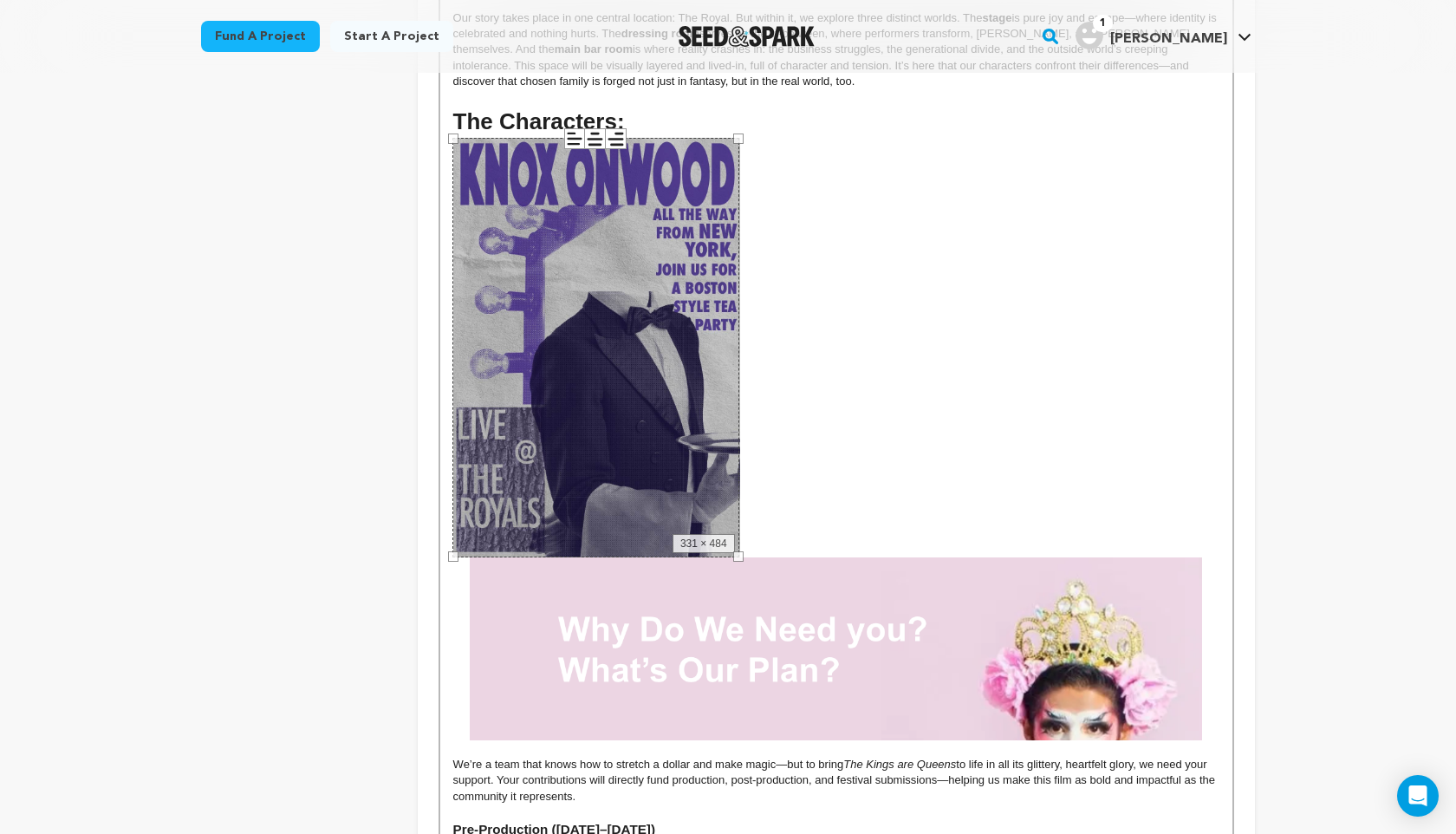
drag, startPoint x: 1221, startPoint y: 141, endPoint x: 741, endPoint y: 457, distance: 574.7
click at [741, 457] on div "The Kings are Queens is a short film about why we fight for what’s right, and f…" at bounding box center [836, 610] width 792 height 3164
click at [762, 514] on p at bounding box center [837, 439] width 766 height 602
click at [756, 528] on p at bounding box center [837, 347] width 766 height 419
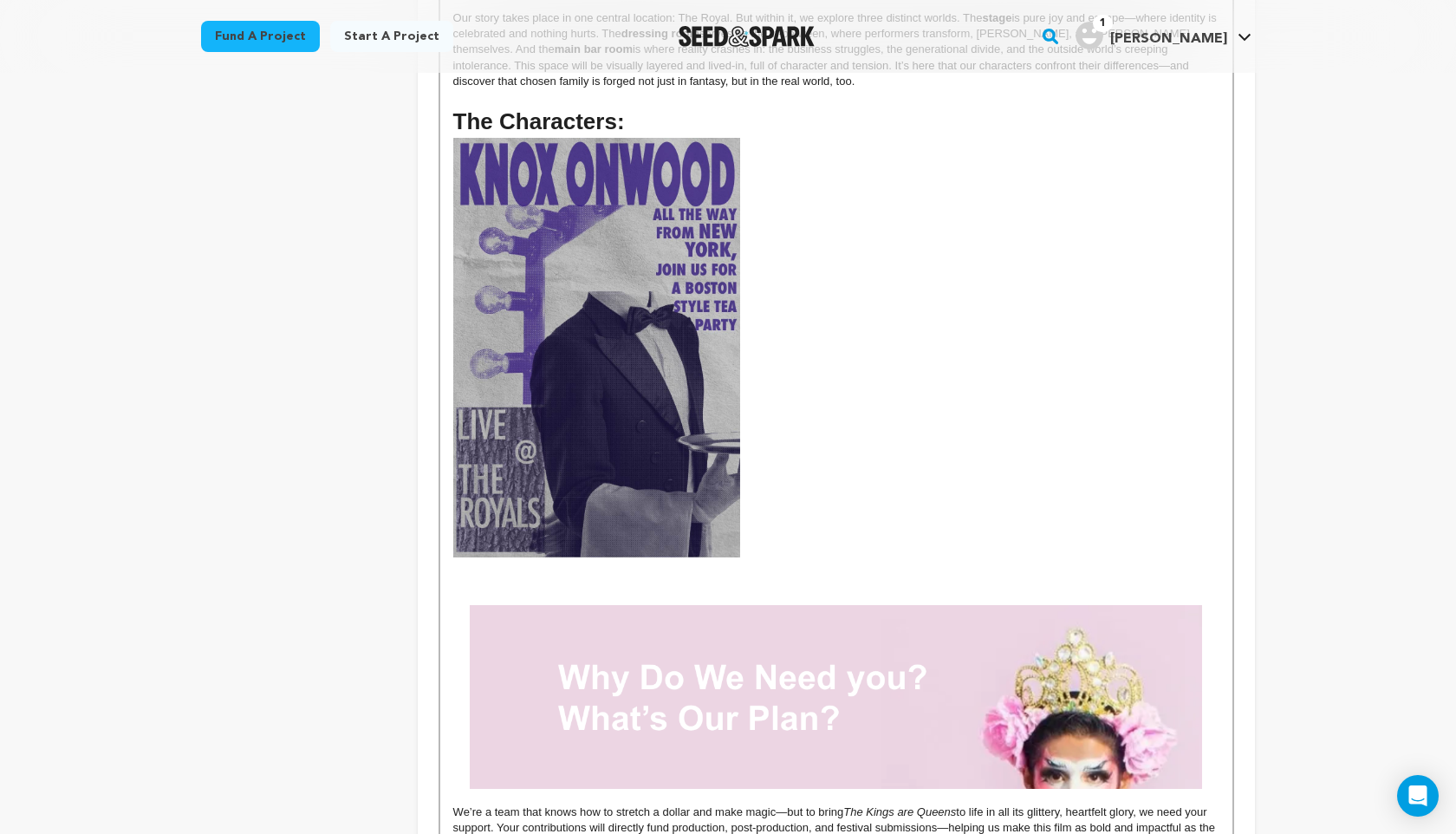
click at [671, 376] on img at bounding box center [597, 347] width 287 height 419
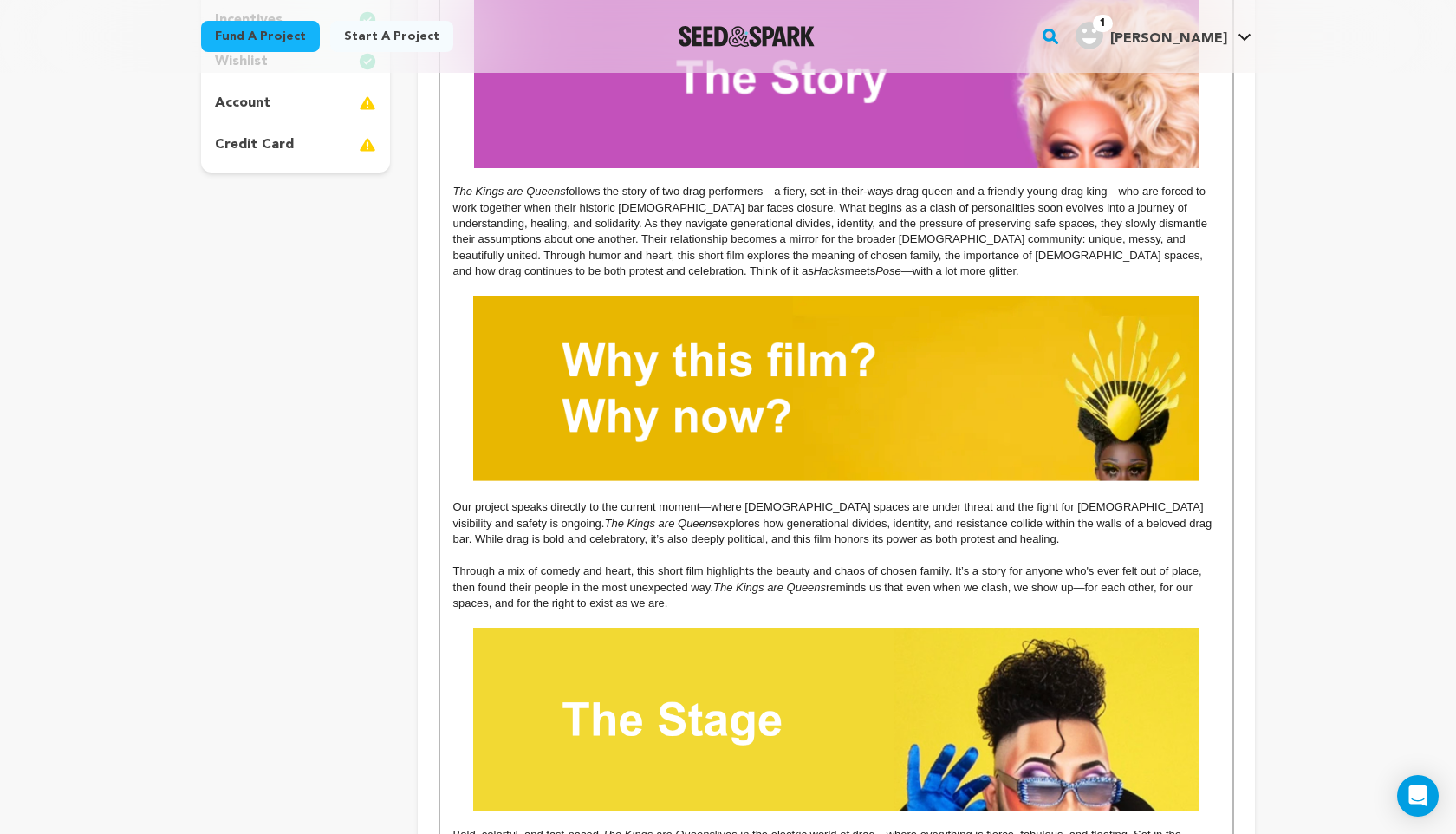
scroll to position [0, 0]
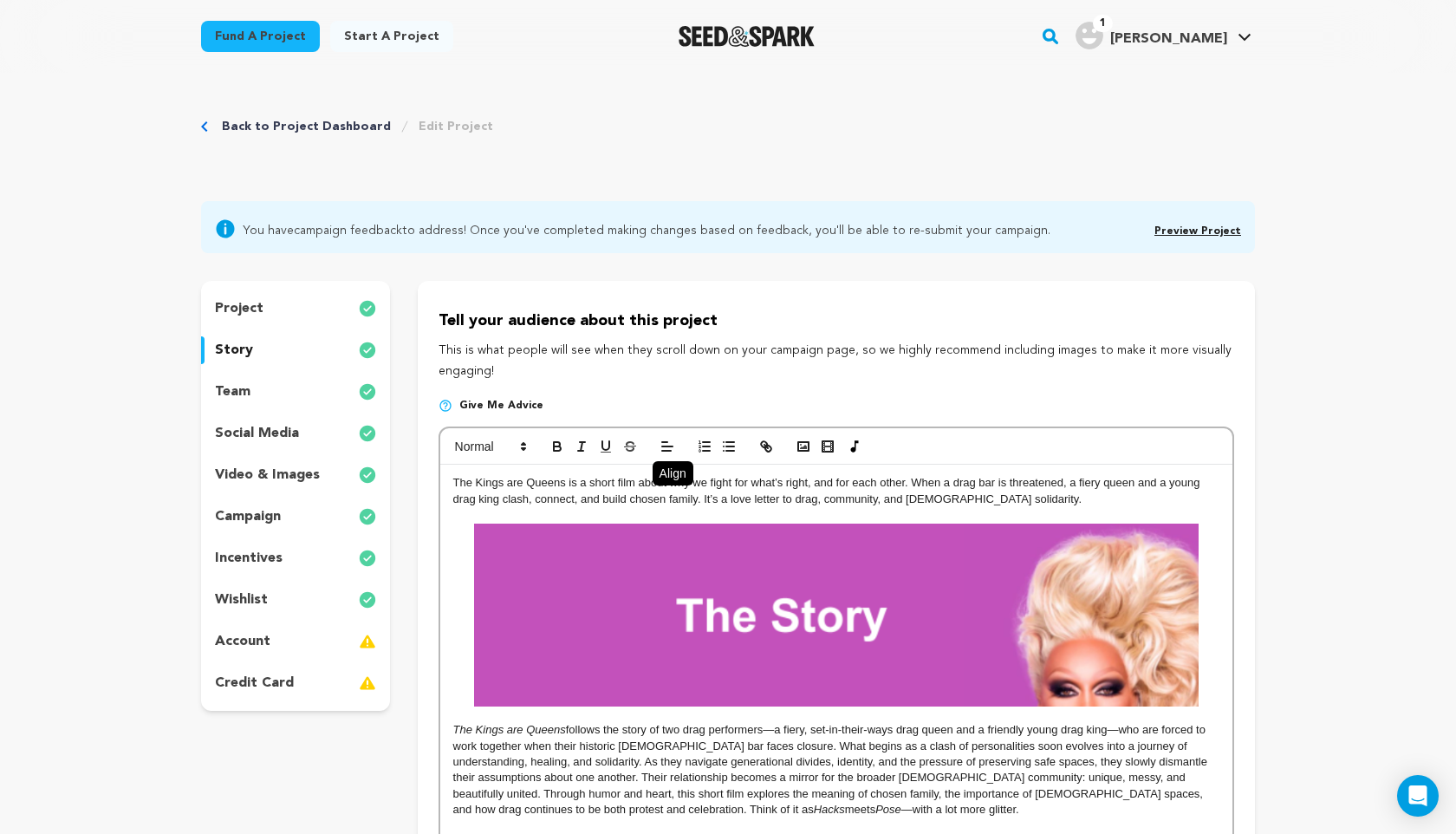
click at [665, 449] on icon at bounding box center [667, 446] width 15 height 15
click at [664, 486] on line at bounding box center [666, 486] width 5 height 0
click at [665, 442] on line at bounding box center [668, 442] width 5 height 0
click at [667, 471] on icon at bounding box center [666, 469] width 14 height 14
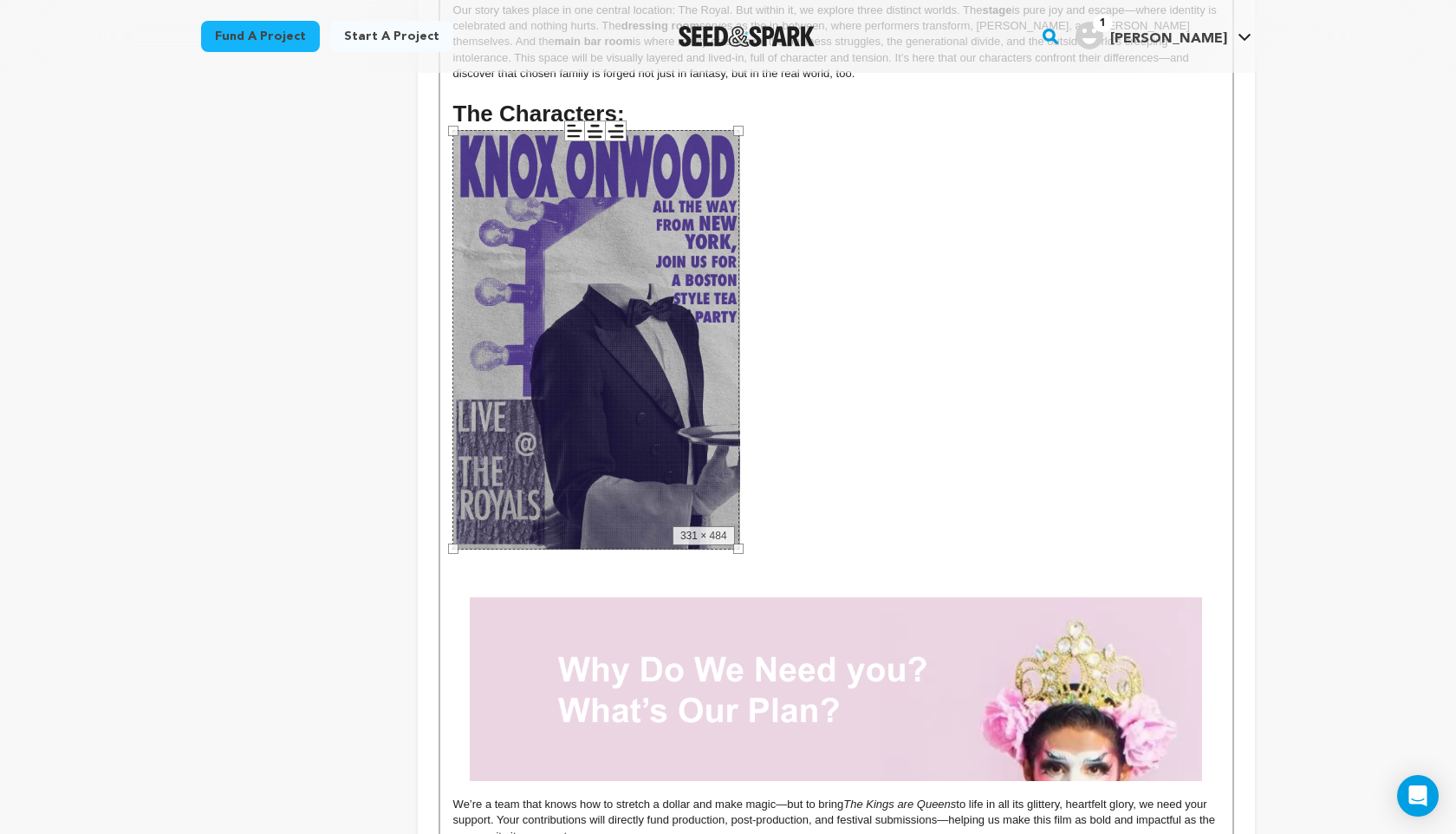
scroll to position [1443, 0]
click at [608, 353] on div "331 × 484" at bounding box center [596, 340] width 287 height 419
click at [597, 135] on icon at bounding box center [595, 133] width 20 height 20
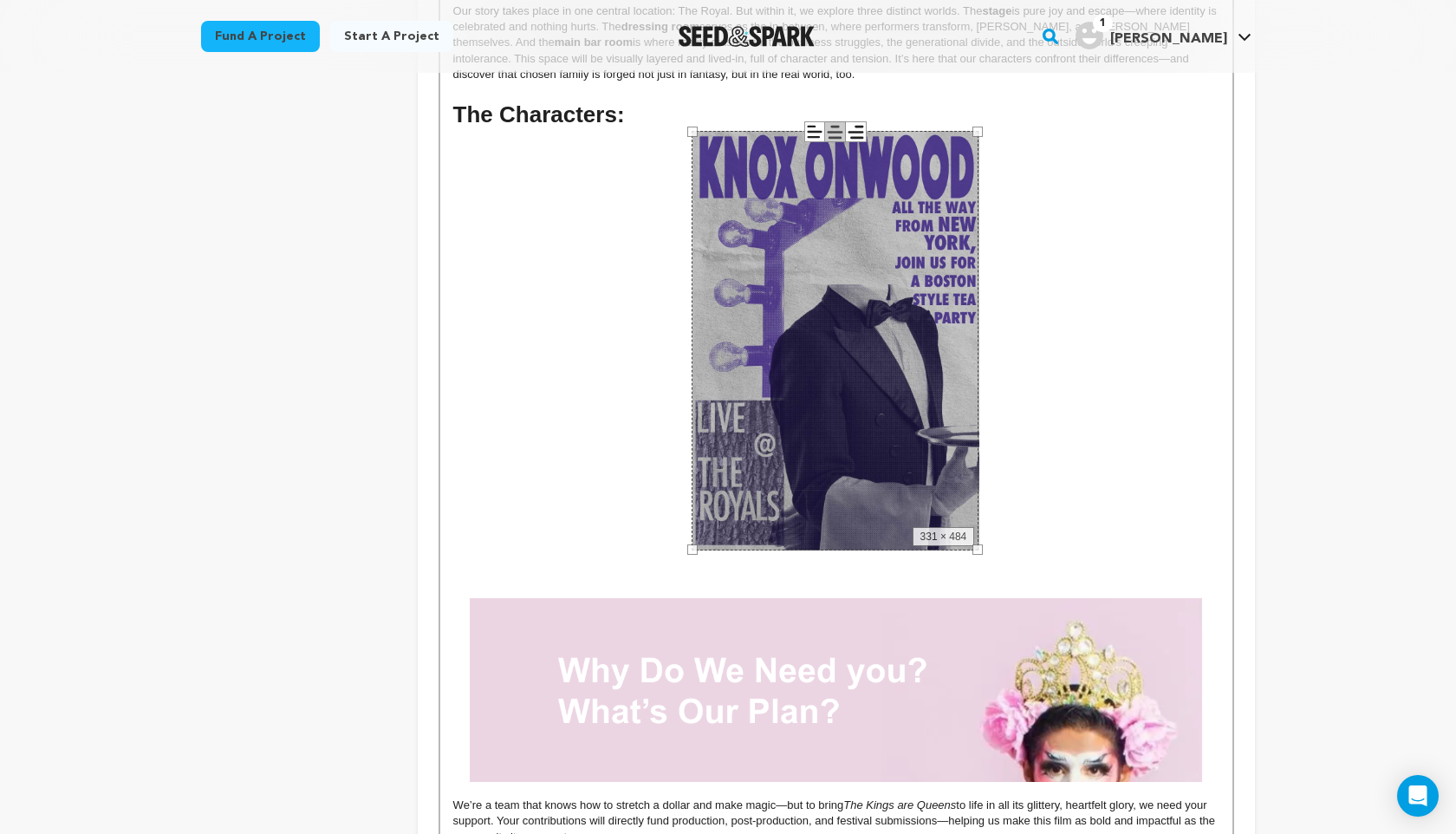
click at [618, 579] on p at bounding box center [837, 573] width 766 height 15
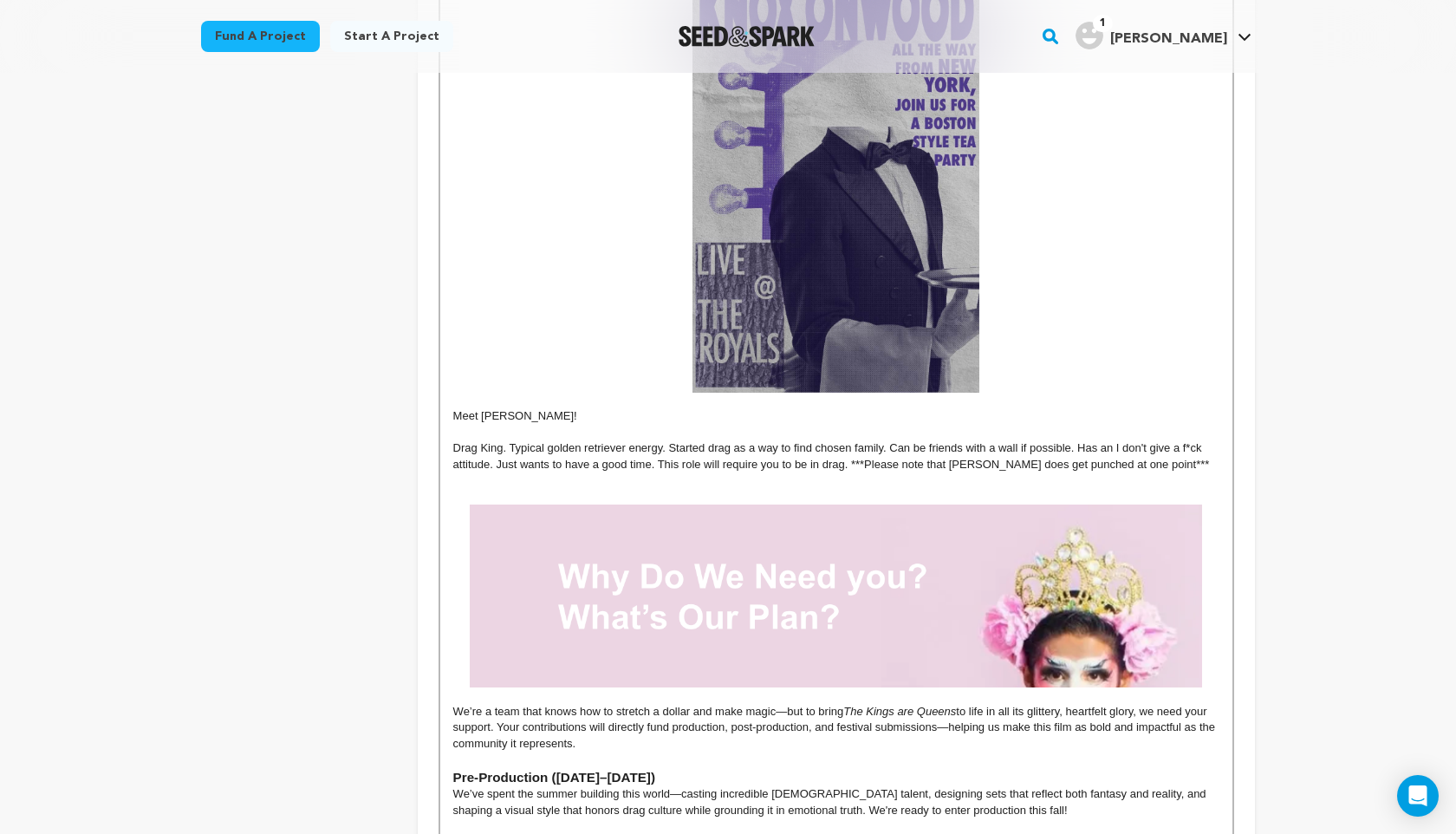
scroll to position [1601, 0]
click at [600, 422] on p "Meet [PERSON_NAME]!" at bounding box center [837, 415] width 766 height 15
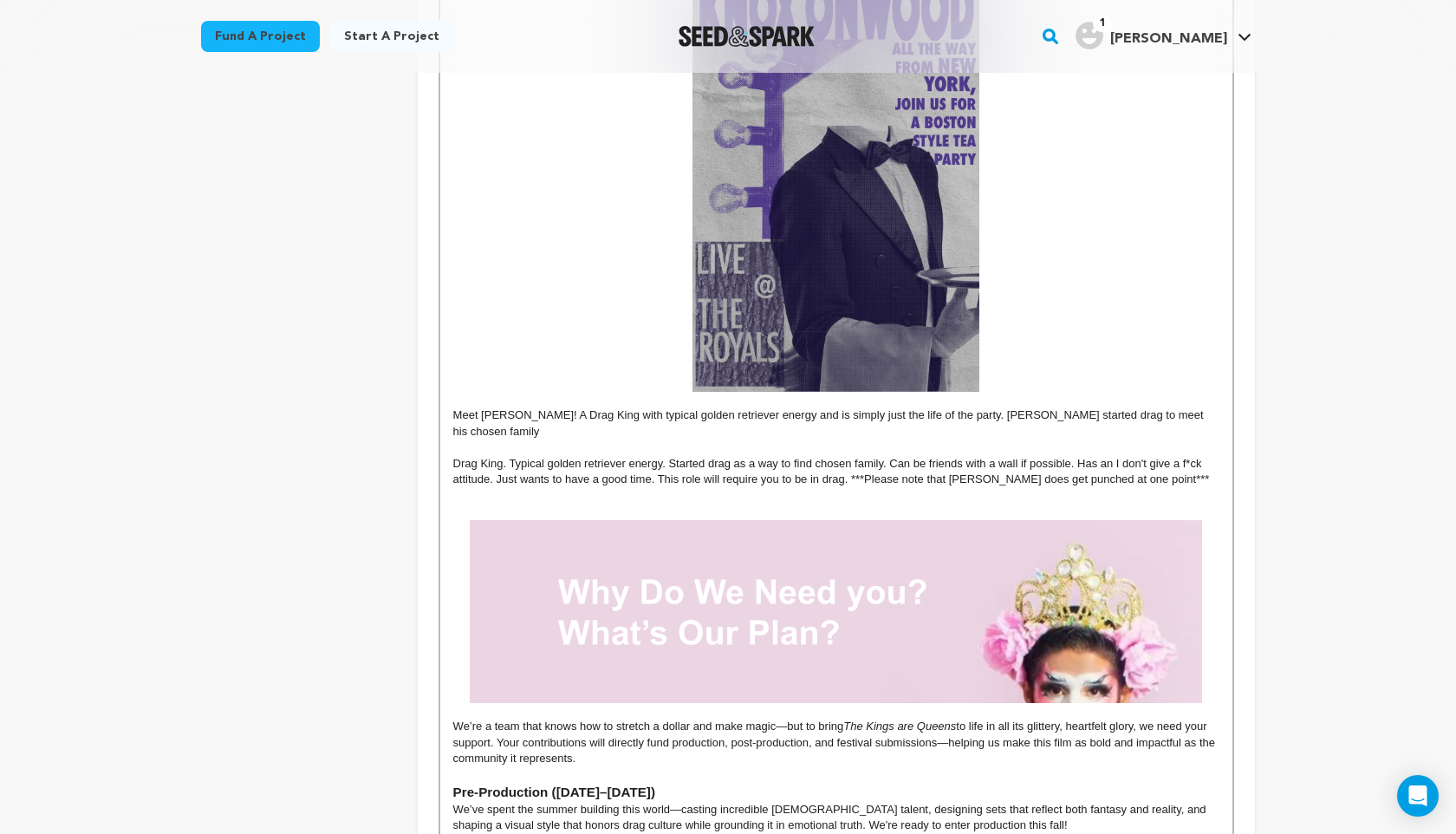
click at [986, 416] on p "Meet [PERSON_NAME]! A Drag King with typical golden retriever energy and is sim…" at bounding box center [837, 424] width 766 height 32
click at [765, 431] on p "Meet [PERSON_NAME]! A Drag King with typical golden retriever energy and is sim…" at bounding box center [837, 424] width 766 height 32
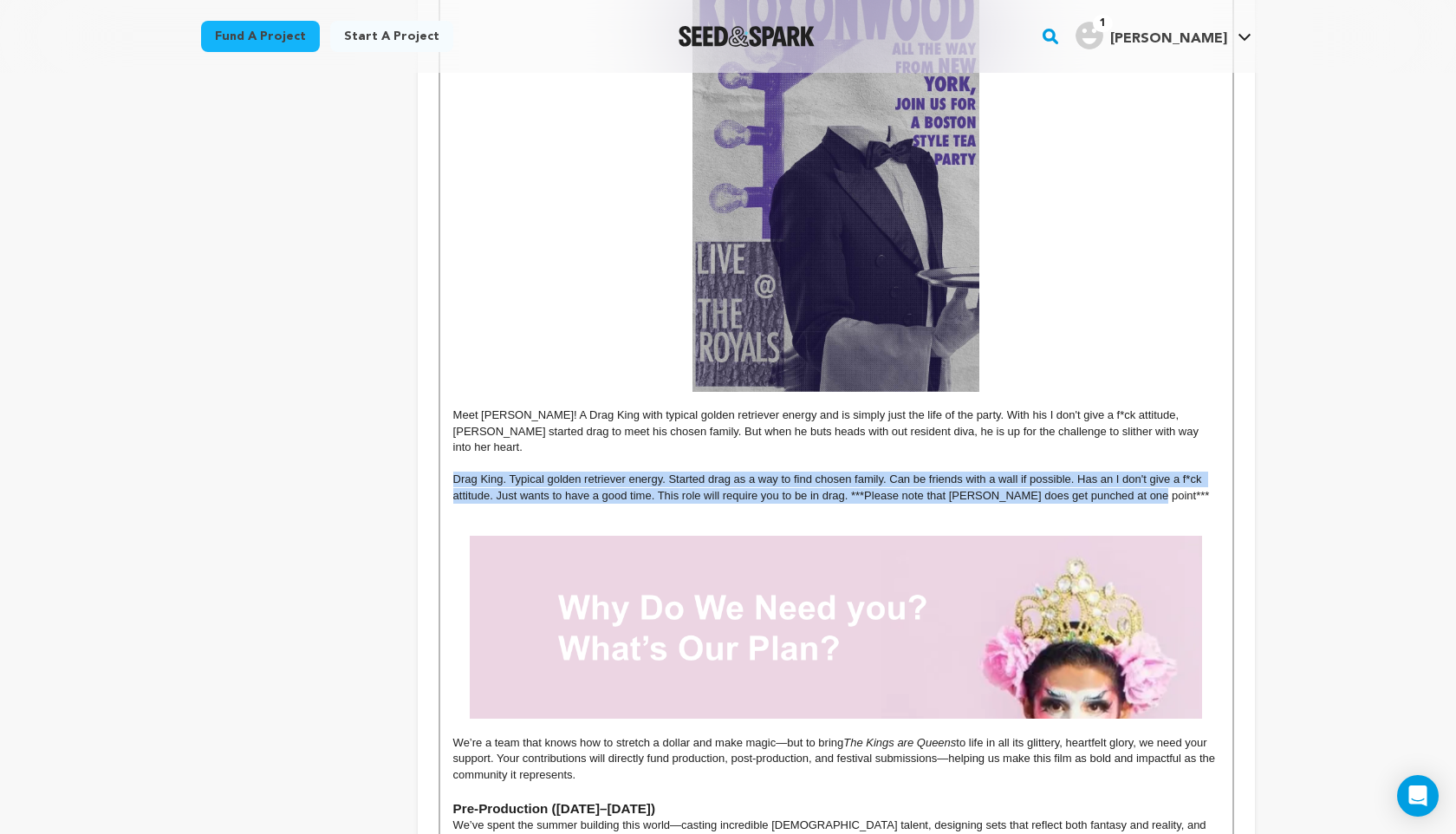
drag, startPoint x: 1153, startPoint y: 483, endPoint x: 351, endPoint y: 463, distance: 802.2
click at [351, 463] on div "project story team social media video & images campaign incentives wishlist" at bounding box center [728, 466] width 1054 height 3573
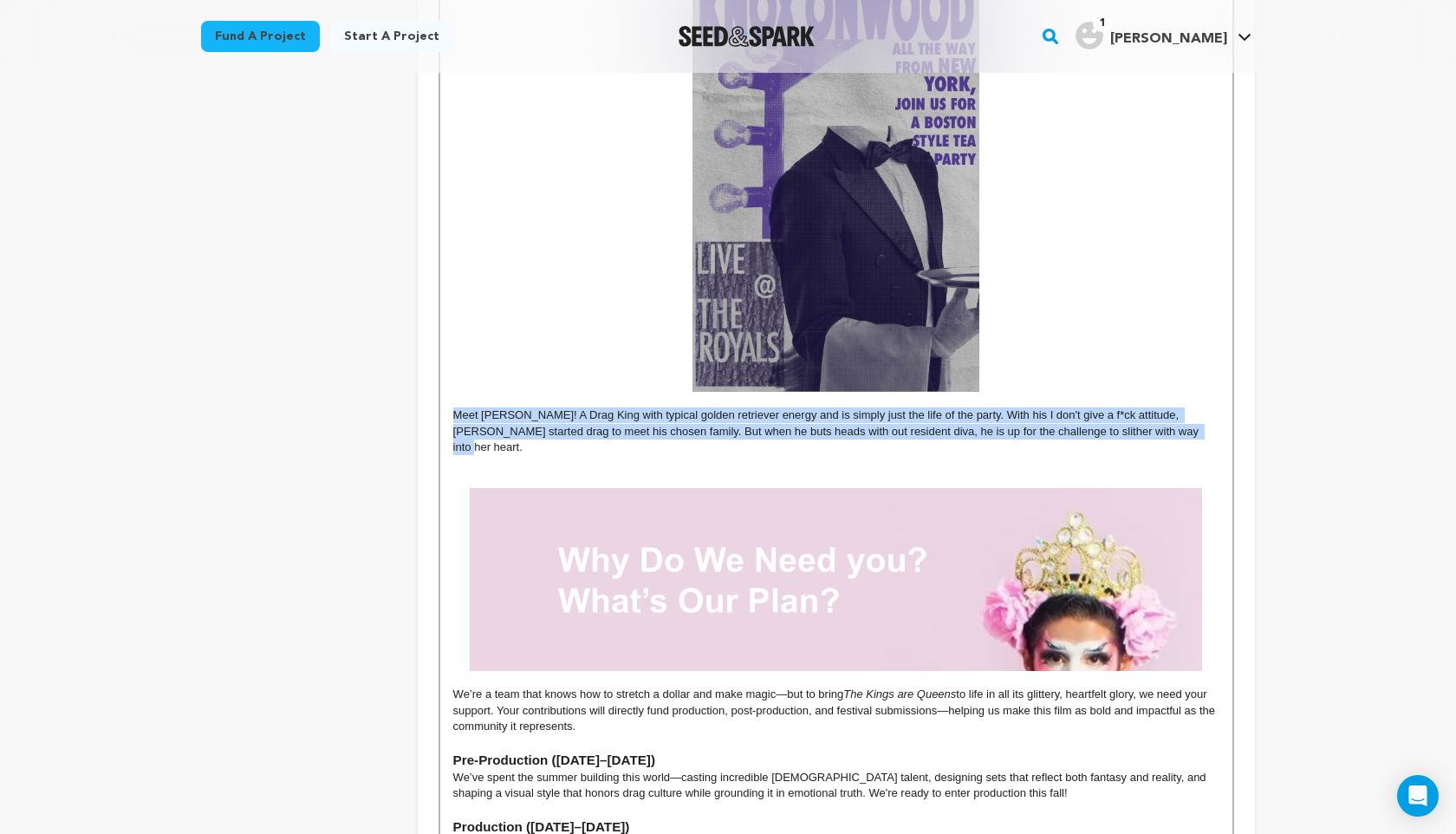
drag, startPoint x: 1200, startPoint y: 435, endPoint x: 430, endPoint y: 419, distance: 770.2
click at [430, 419] on div "Tell your audience about this project This is what people will see when they sc…" at bounding box center [836, 443] width 838 height 3525
copy p "Meet [PERSON_NAME]! A Drag King with typical golden retriever energy and is sim…"
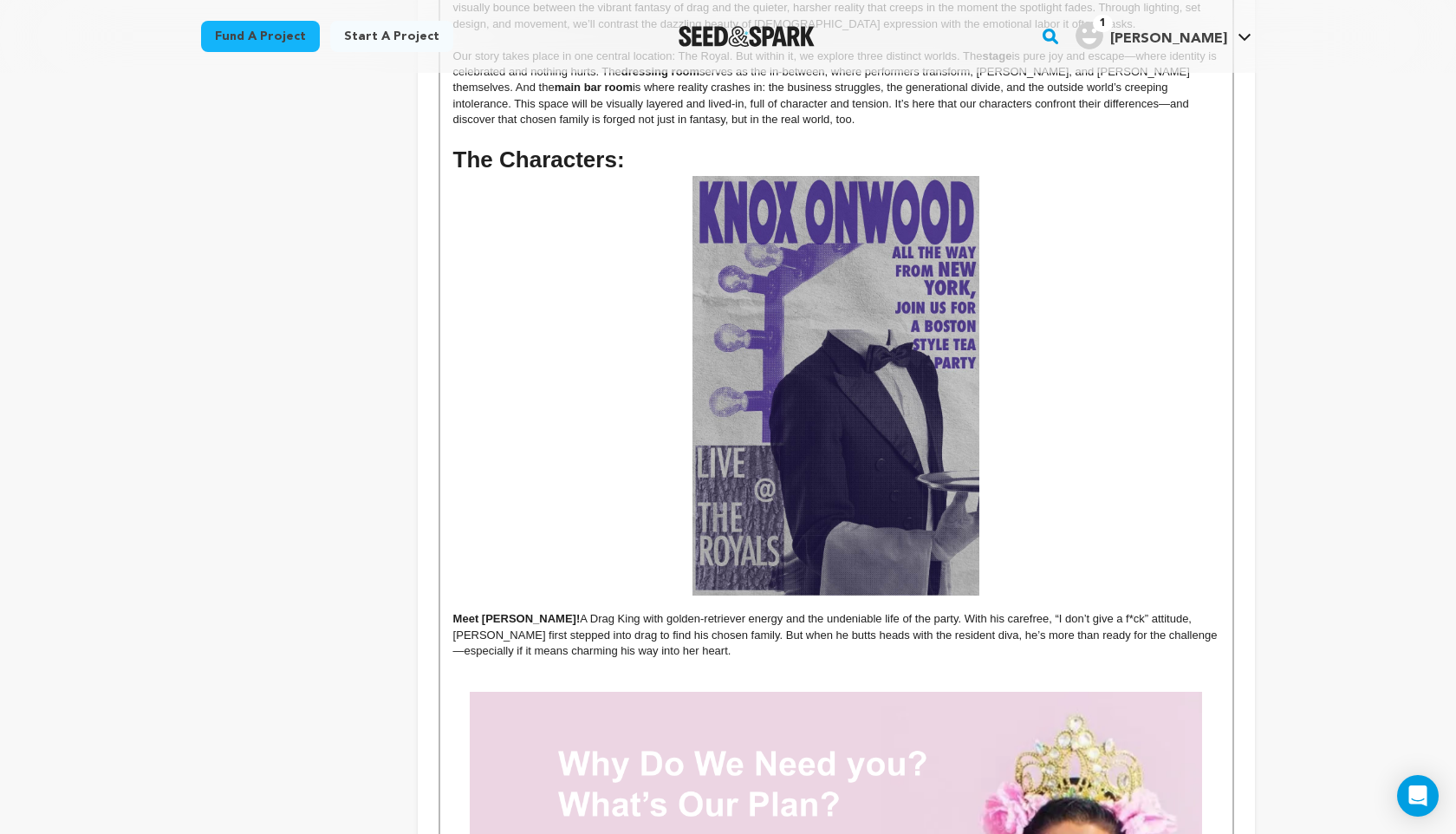
scroll to position [1404, 0]
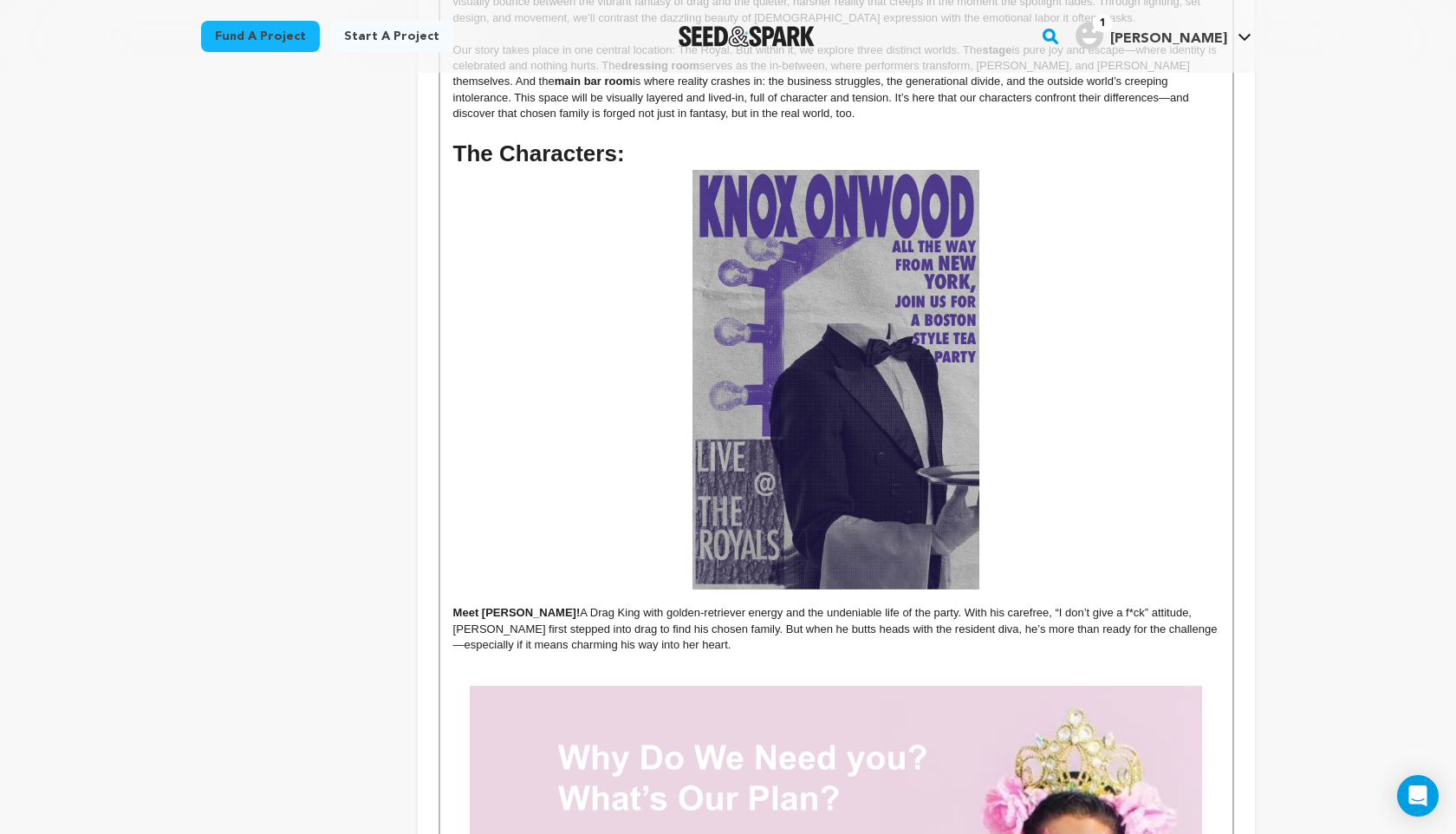
click at [682, 614] on p "Meet [PERSON_NAME]! A Drag King with golden-retriever energy and the undeniable…" at bounding box center [837, 628] width 766 height 48
click at [1132, 629] on p "Meet [PERSON_NAME]! A Drag King with golden-retriever energy and the undeniable…" at bounding box center [837, 628] width 766 height 48
click at [1017, 657] on p at bounding box center [837, 661] width 766 height 15
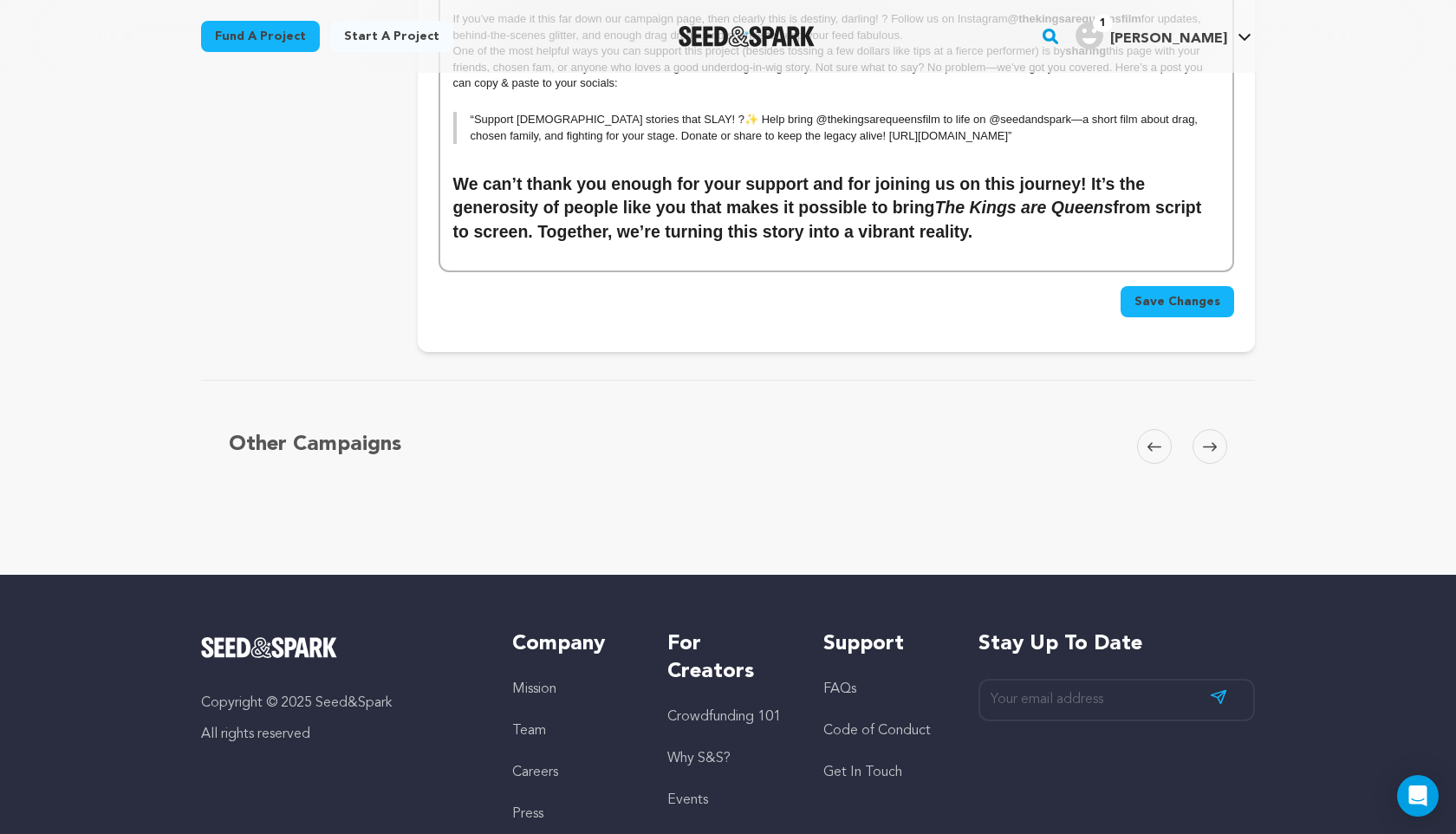
scroll to position [3315, 0]
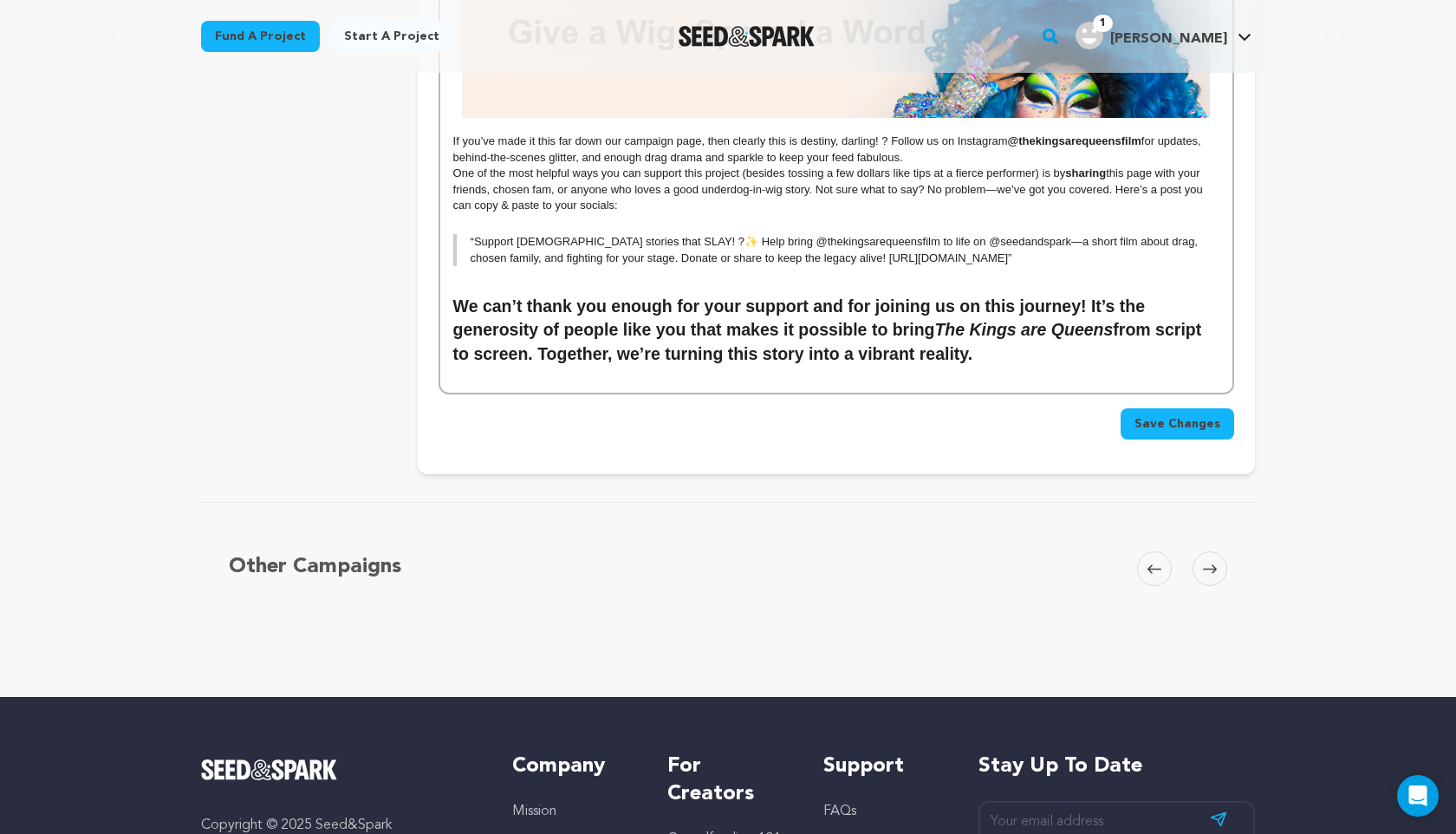
click at [1196, 416] on span "Save Changes" at bounding box center [1177, 424] width 86 height 17
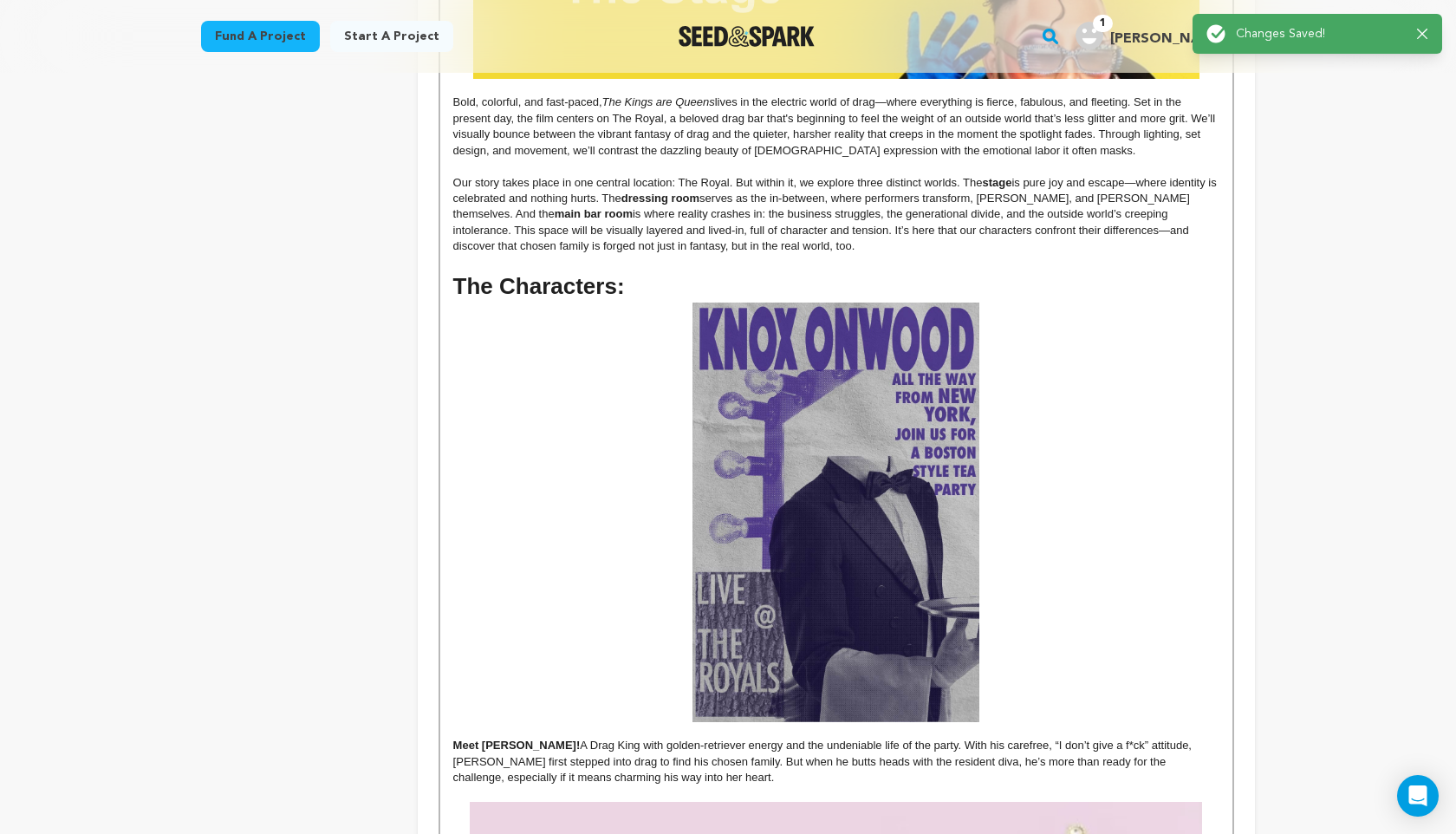
scroll to position [1272, 0]
